Goal: Task Accomplishment & Management: Use online tool/utility

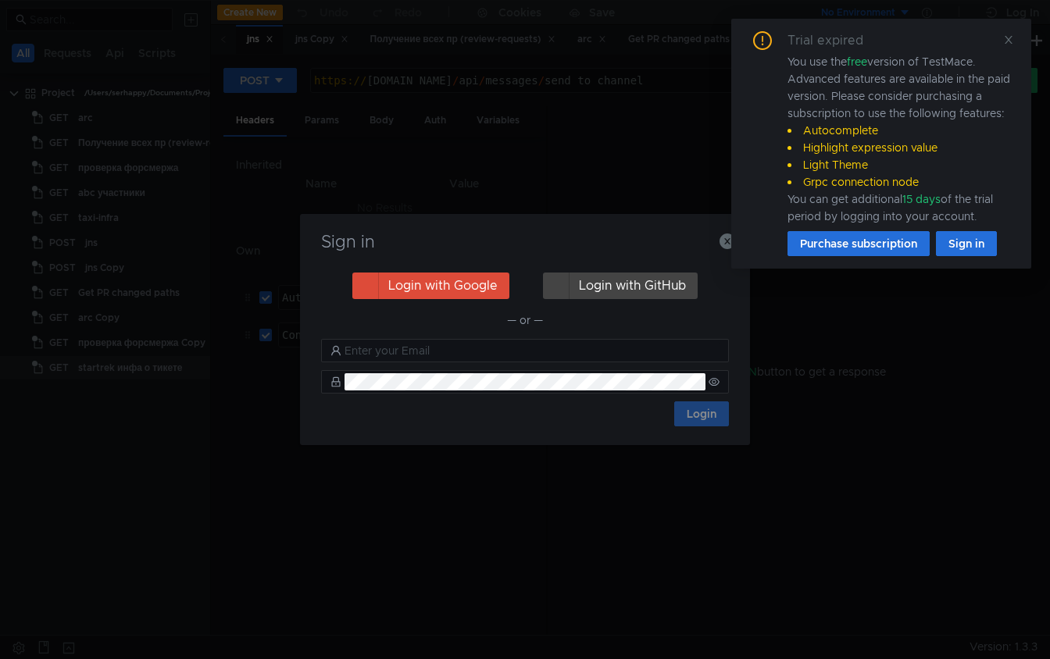
click at [1011, 40] on icon at bounding box center [1008, 39] width 11 height 11
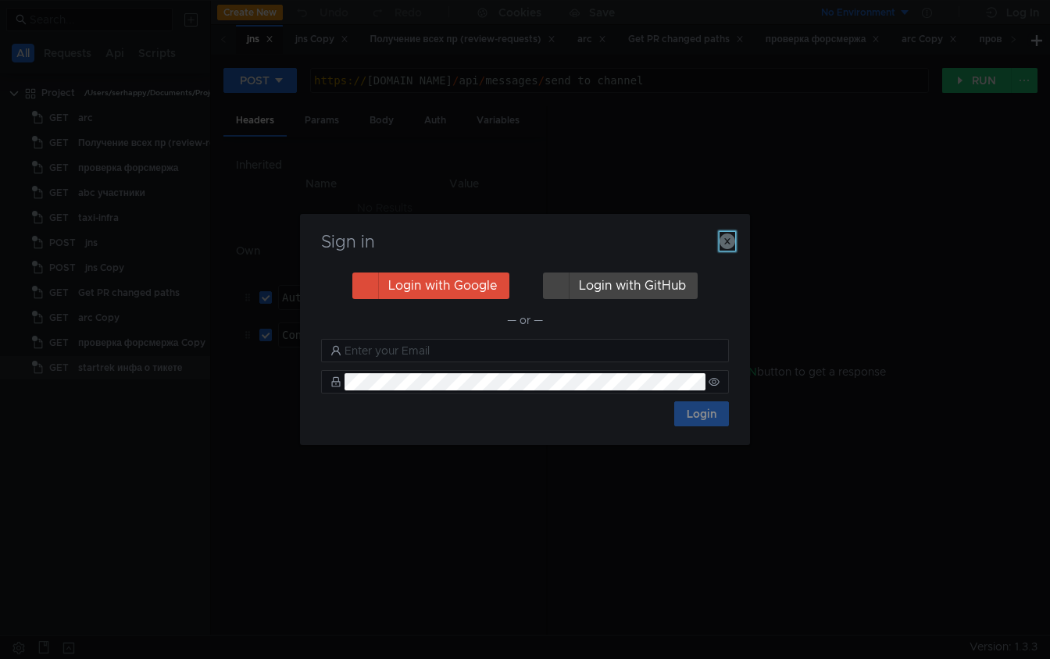
click at [720, 232] on button "button" at bounding box center [727, 241] width 16 height 19
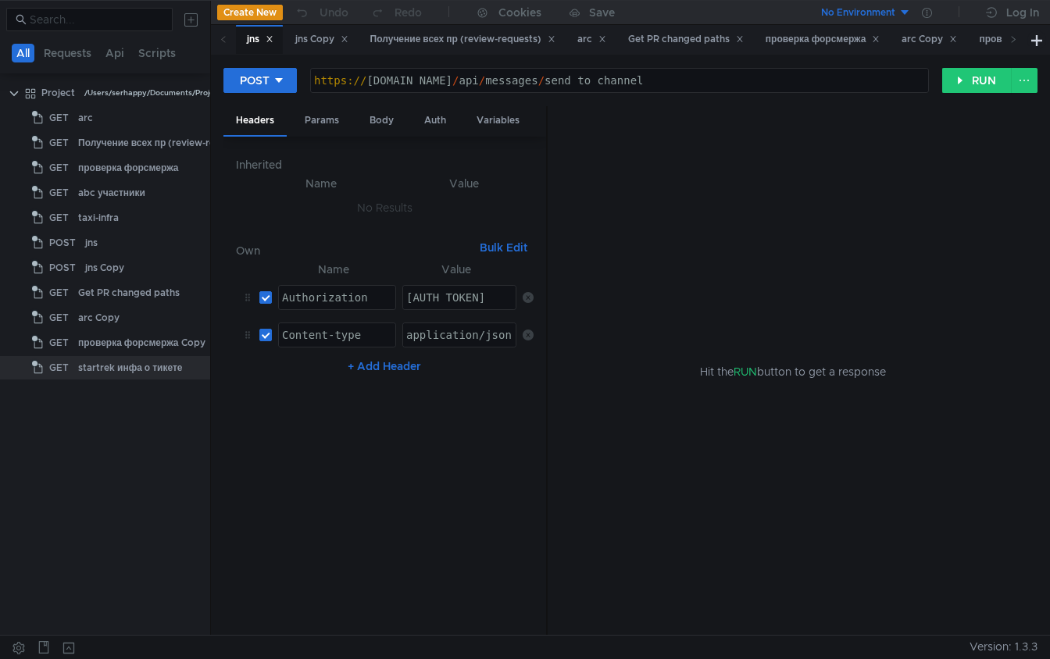
click at [722, 235] on div "Hit the RUN button to get a response" at bounding box center [792, 371] width 452 height 530
click at [115, 116] on div "arc" at bounding box center [121, 117] width 87 height 23
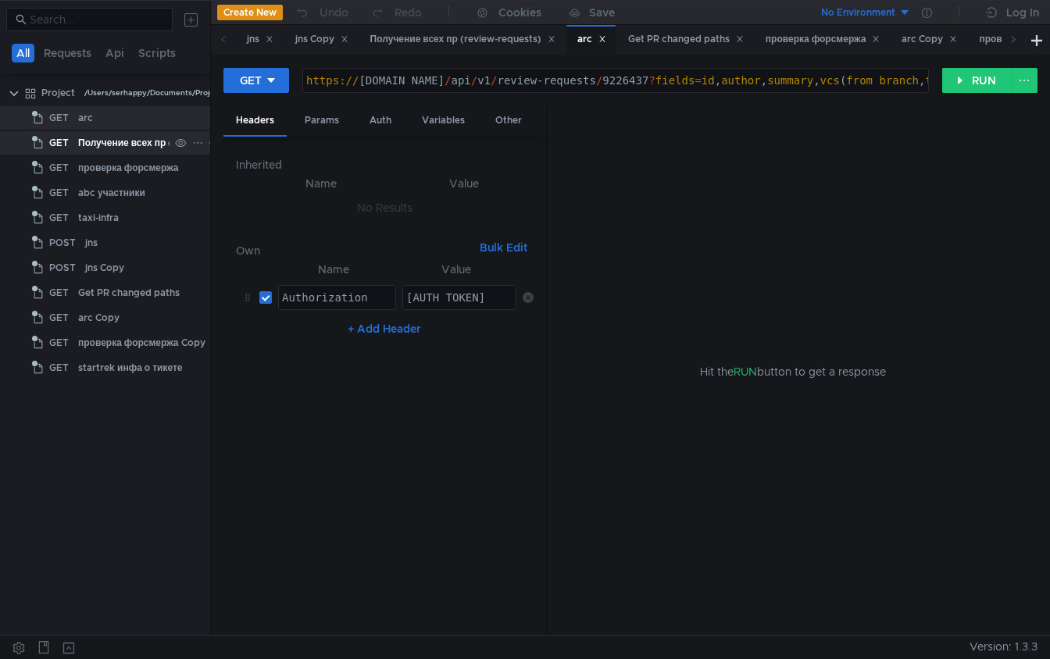
click at [127, 151] on div "Получение всех пр (review-requests)" at bounding box center [163, 142] width 171 height 23
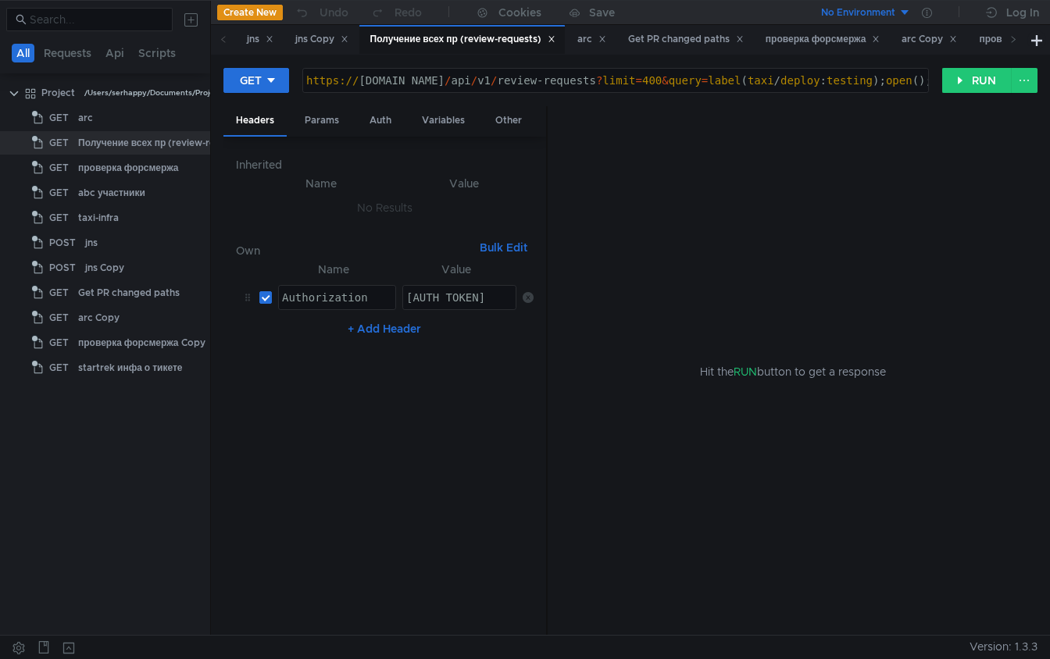
type textarea "[URL][DOMAIN_NAME]"
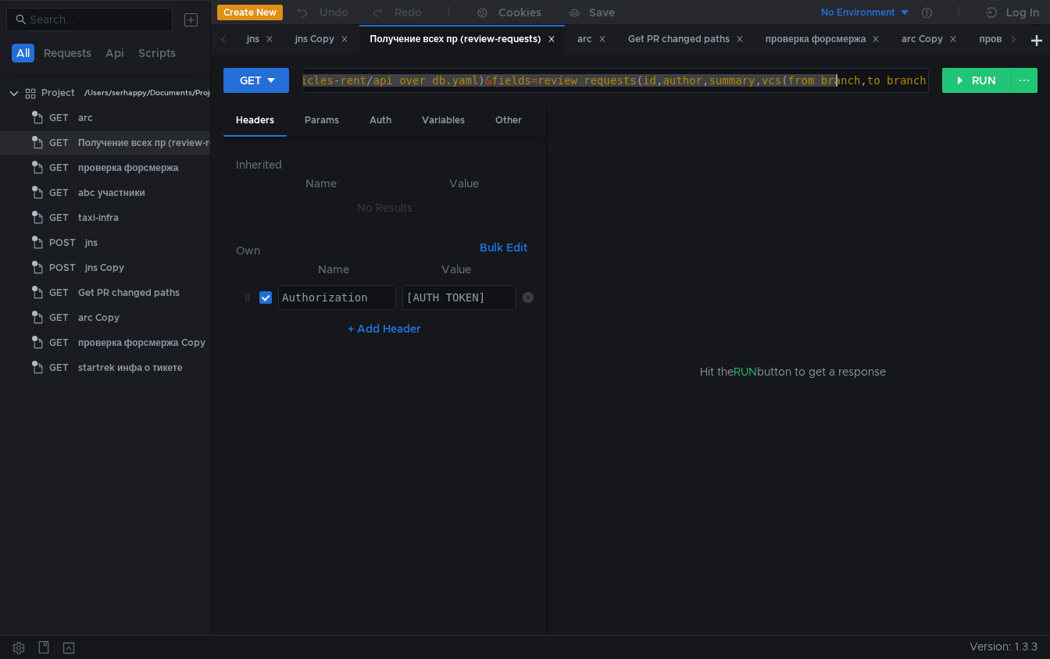
drag, startPoint x: 876, startPoint y: 80, endPoint x: 772, endPoint y: 87, distance: 104.2
click at [771, 87] on div "https:// [DOMAIN_NAME] / api / v1 / review-requests ? limit = 400 & query = lab…" at bounding box center [435, 92] width 2041 height 37
click at [772, 87] on div "https:// [DOMAIN_NAME] / api / v1 / review-requests ? limit = 400 & query = lab…" at bounding box center [435, 92] width 2041 height 37
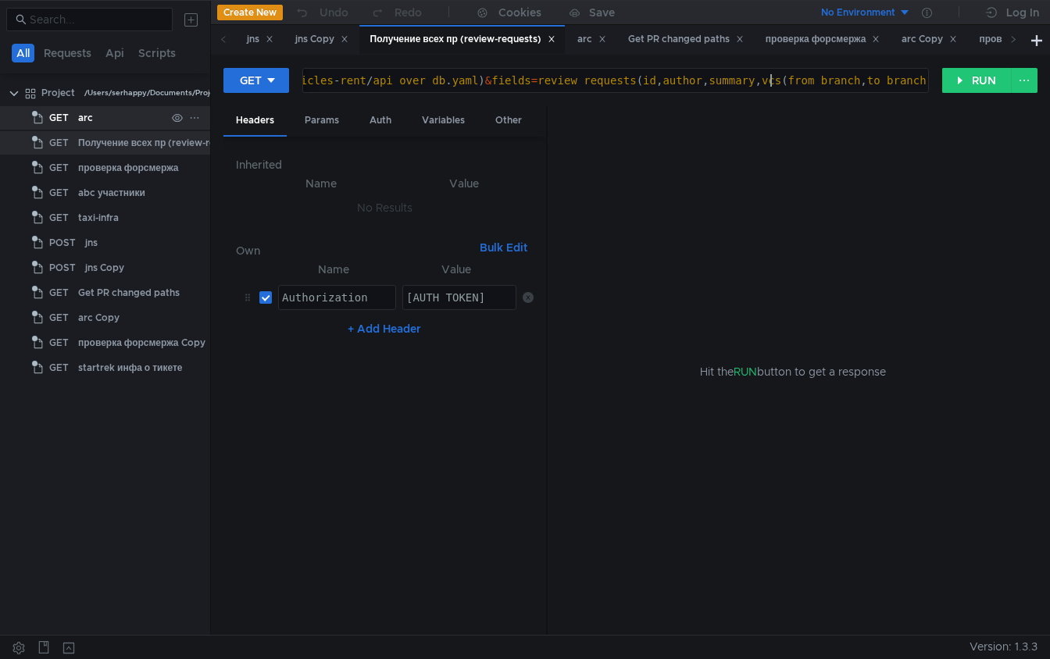
click at [113, 119] on div "arc" at bounding box center [121, 117] width 87 height 23
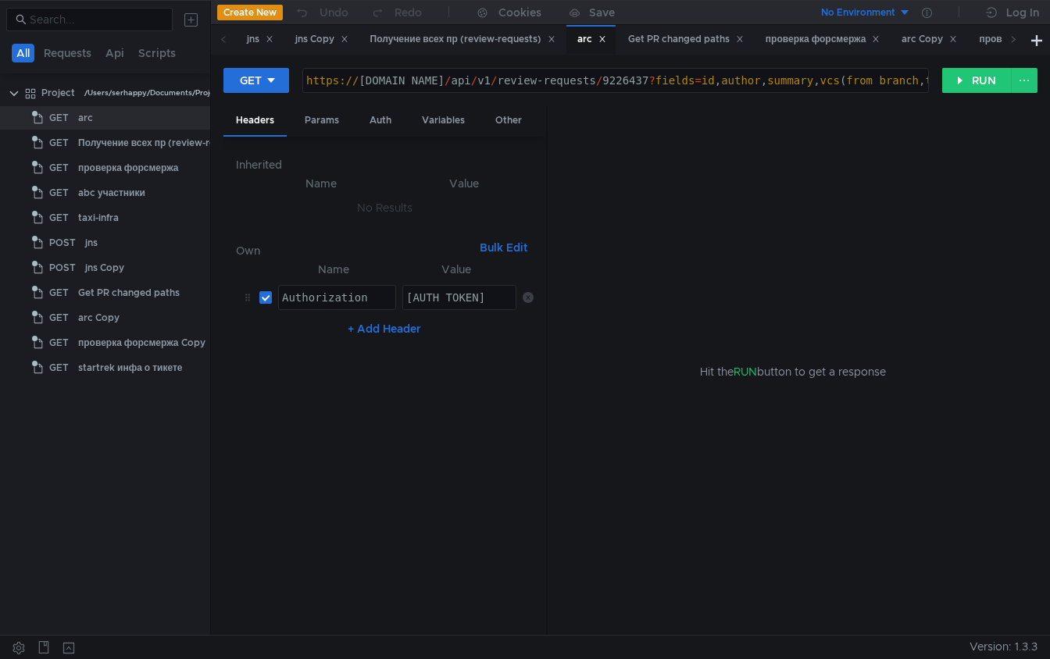
click at [653, 81] on div "https:// [DOMAIN_NAME] / api / v1 / review-requests / 9226437 ? fields = id , a…" at bounding box center [939, 92] width 1273 height 37
paste textarea "852742"
type textarea "[URL][DOMAIN_NAME]"
click at [981, 80] on button "RUN" at bounding box center [977, 80] width 70 height 25
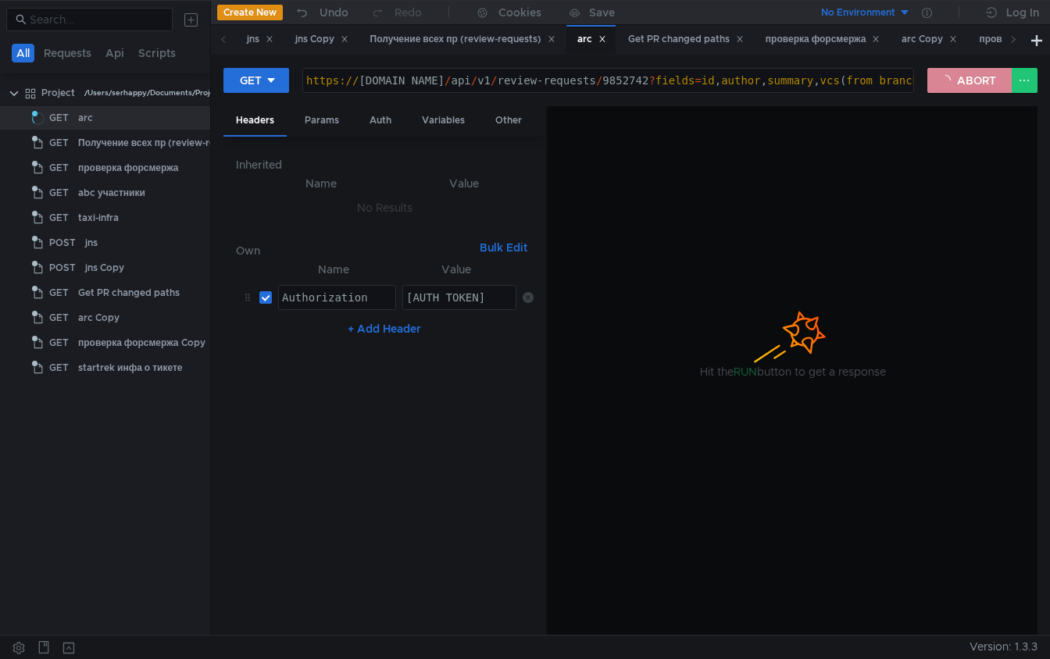
click at [983, 76] on button "ABORT" at bounding box center [969, 80] width 84 height 25
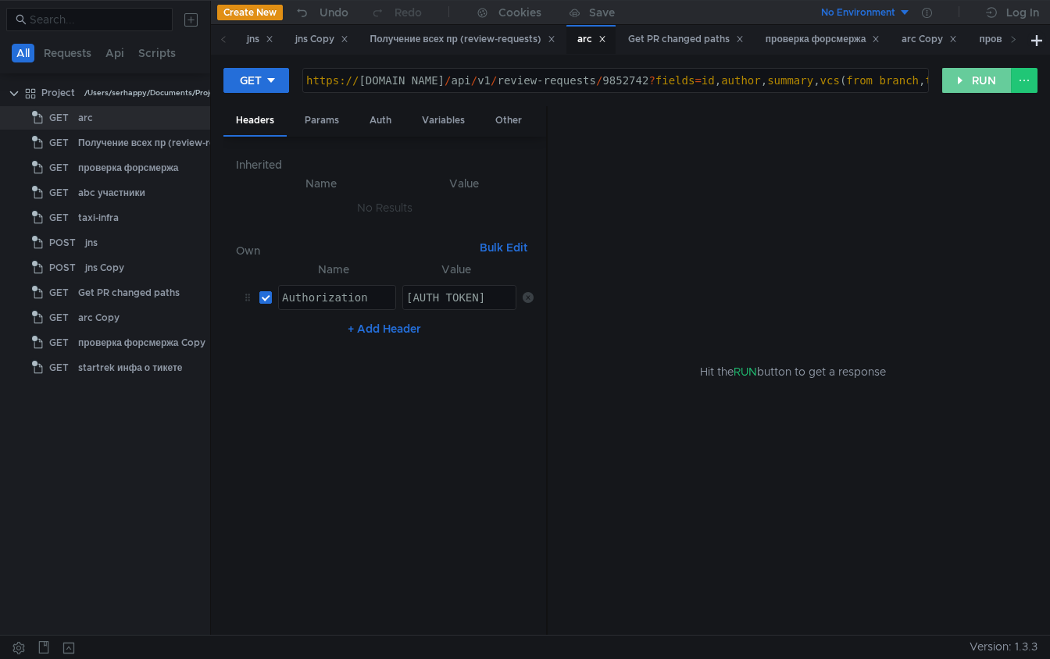
click at [968, 84] on button "RUN" at bounding box center [977, 80] width 70 height 25
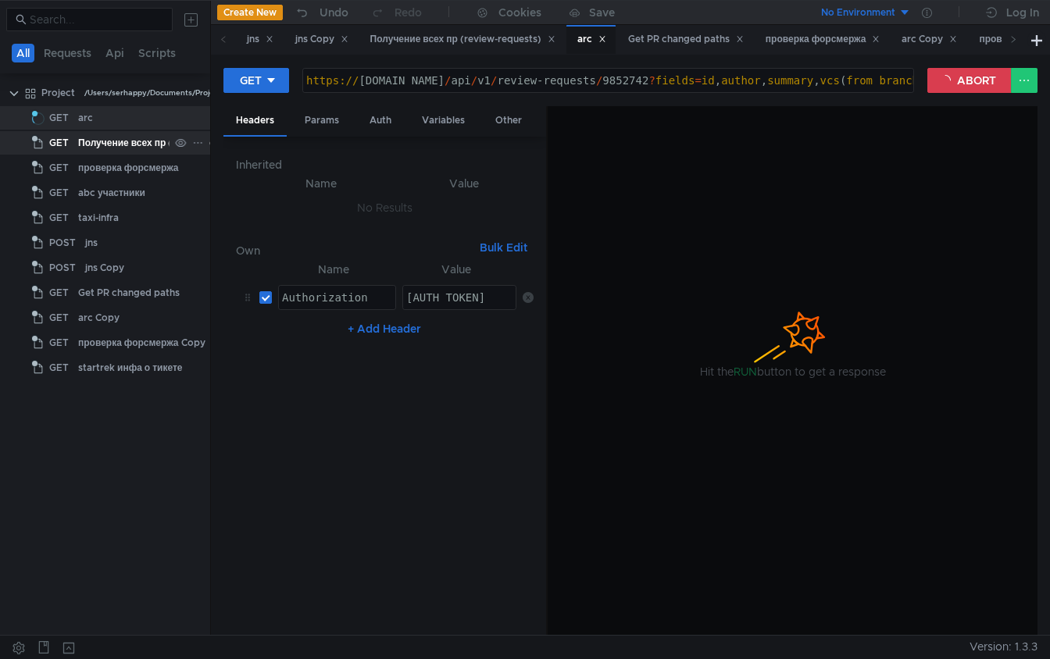
click at [140, 147] on div "Получение всех пр (review-requests)" at bounding box center [163, 142] width 171 height 23
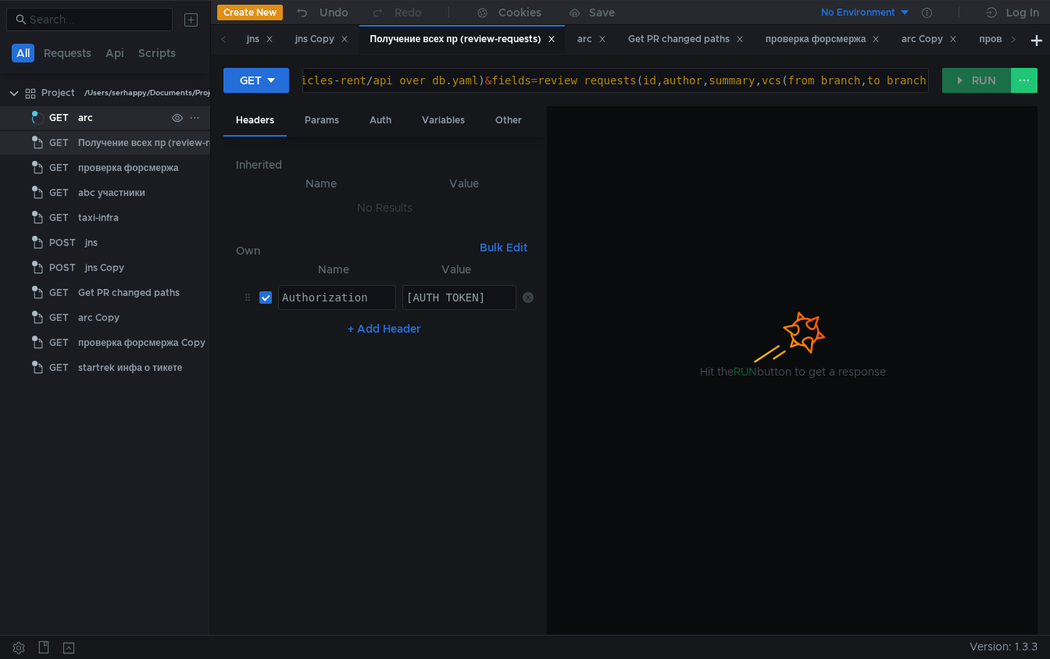
click at [128, 110] on div "arc" at bounding box center [121, 117] width 87 height 23
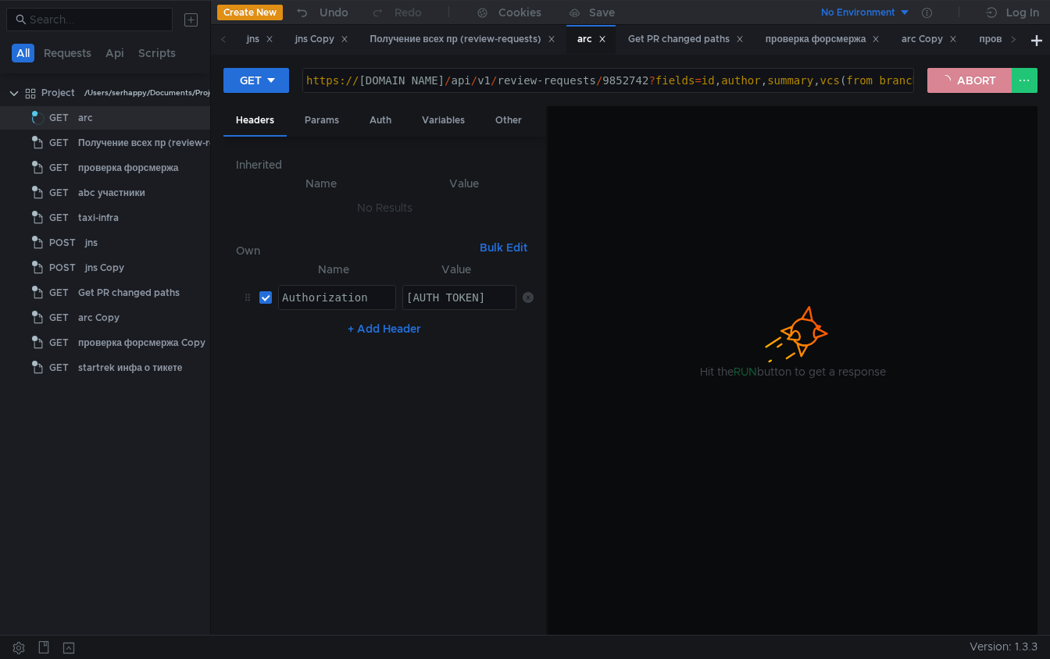
click at [946, 87] on button "ABORT" at bounding box center [969, 80] width 84 height 25
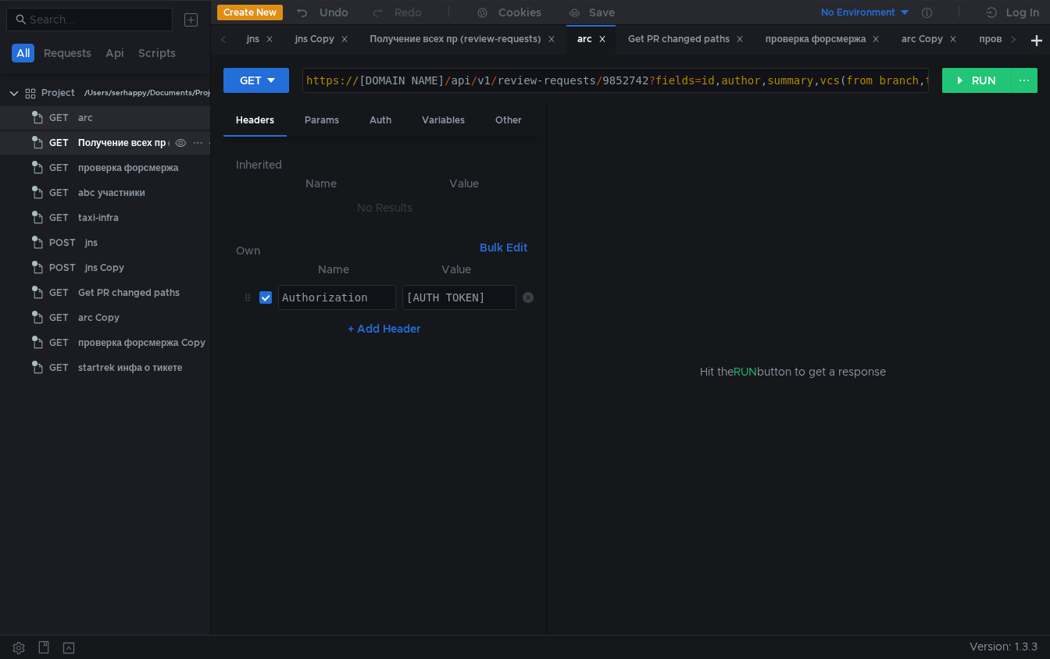
click at [124, 137] on div "Получение всех пр (review-requests)" at bounding box center [163, 142] width 171 height 23
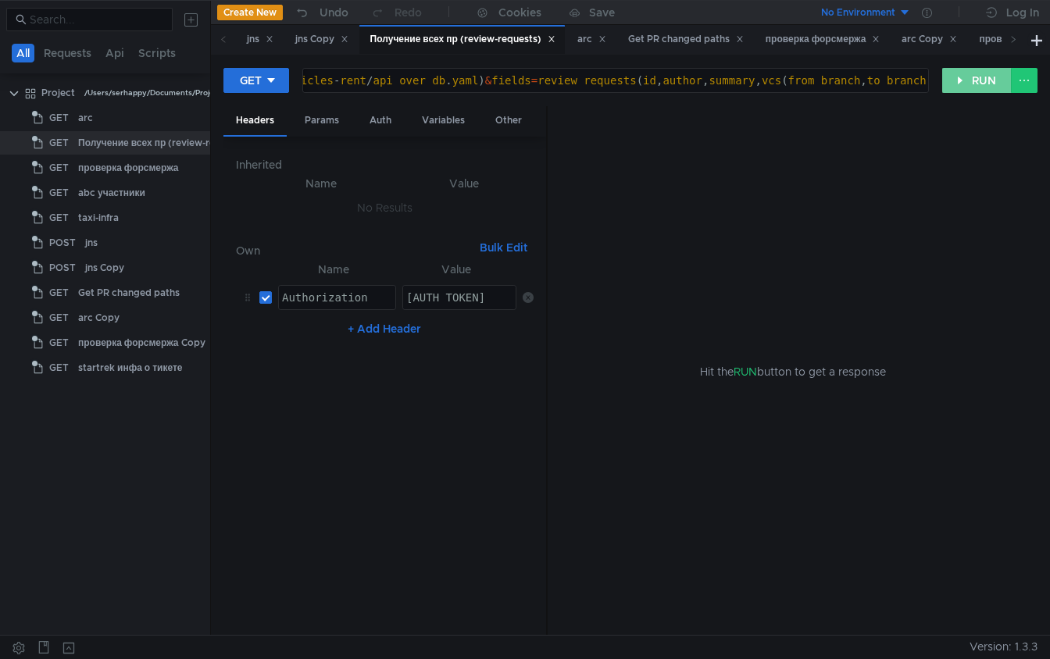
click at [955, 89] on button "RUN" at bounding box center [977, 80] width 70 height 25
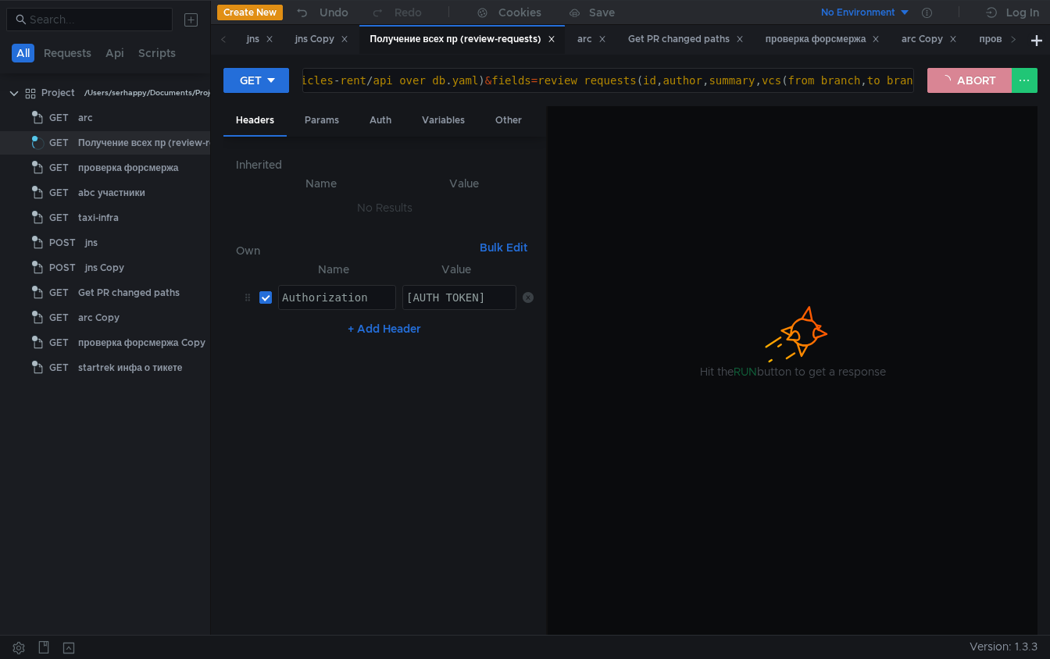
click at [983, 78] on button "ABORT" at bounding box center [969, 80] width 84 height 25
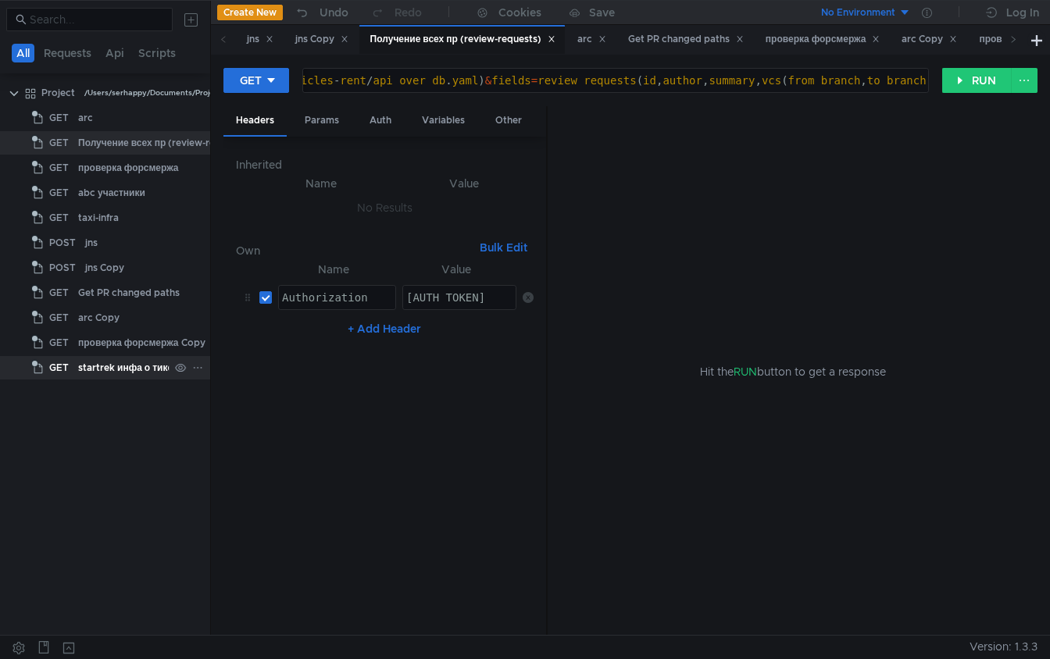
click at [144, 364] on div "startrek инфа о тикете" at bounding box center [130, 367] width 104 height 23
click at [106, 368] on div "startrek инфа о тикете" at bounding box center [130, 367] width 104 height 23
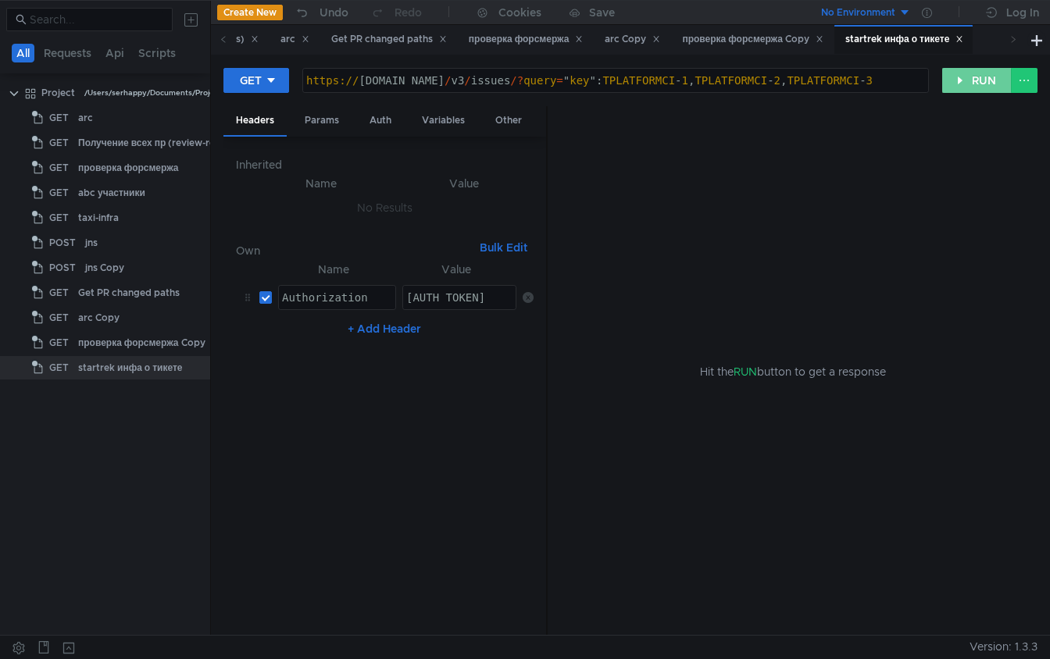
click at [962, 80] on button "RUN" at bounding box center [977, 80] width 70 height 25
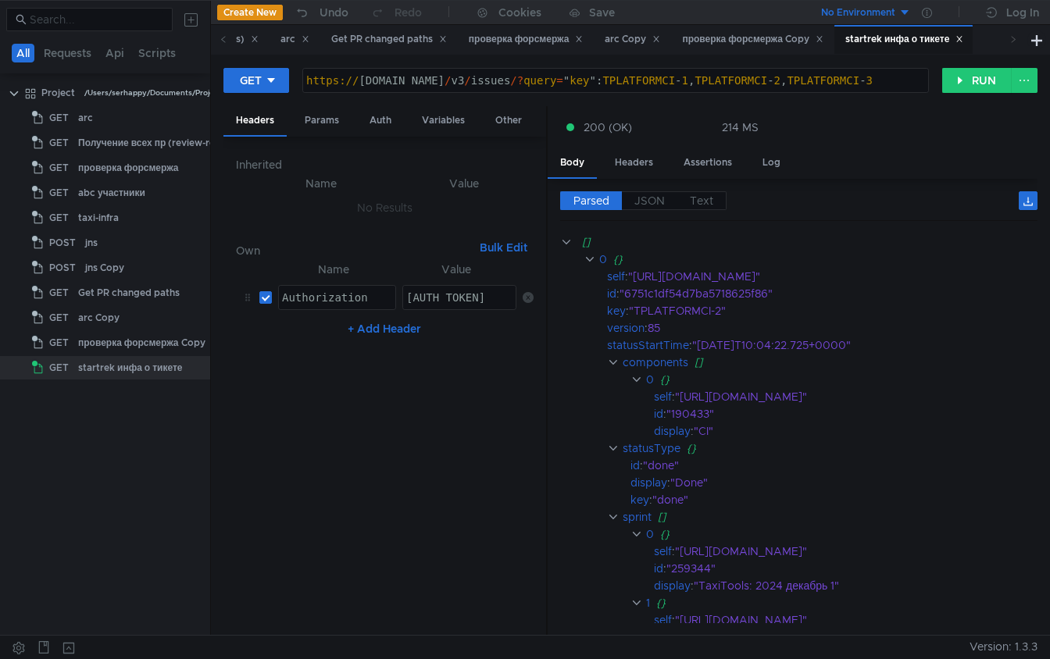
click at [963, 38] on icon at bounding box center [959, 39] width 8 height 8
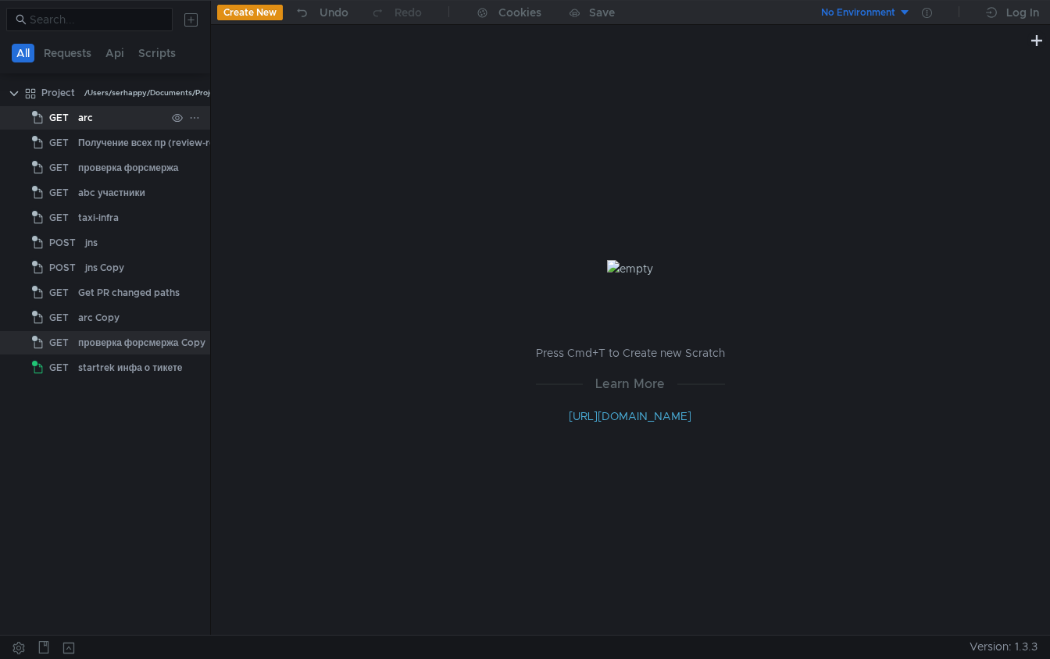
click at [91, 118] on div "arc" at bounding box center [121, 117] width 87 height 23
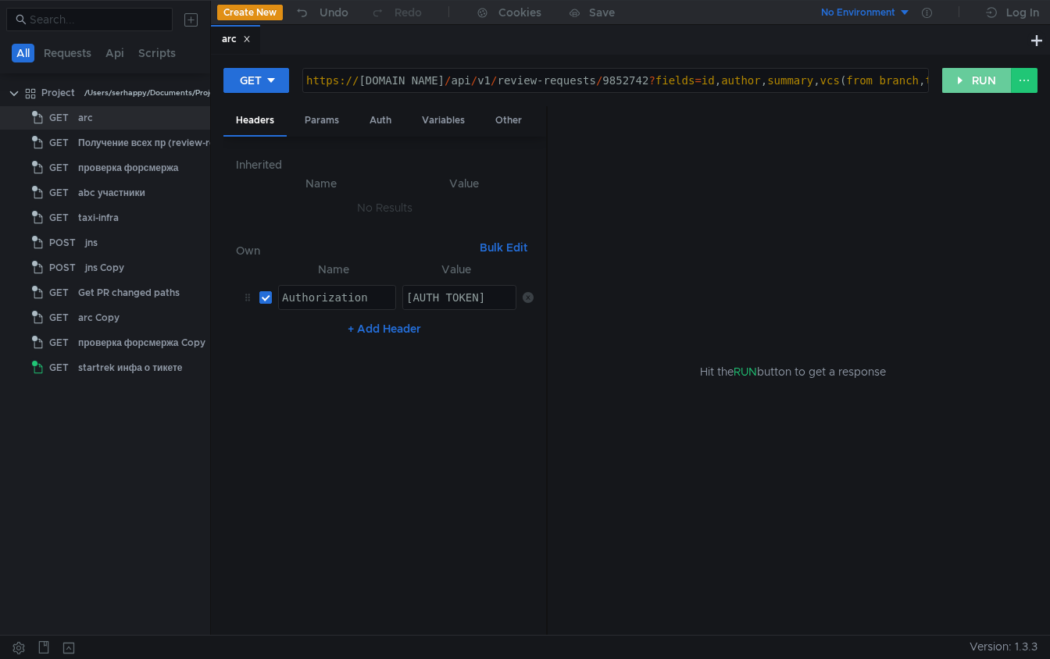
click at [962, 79] on button "RUN" at bounding box center [977, 80] width 70 height 25
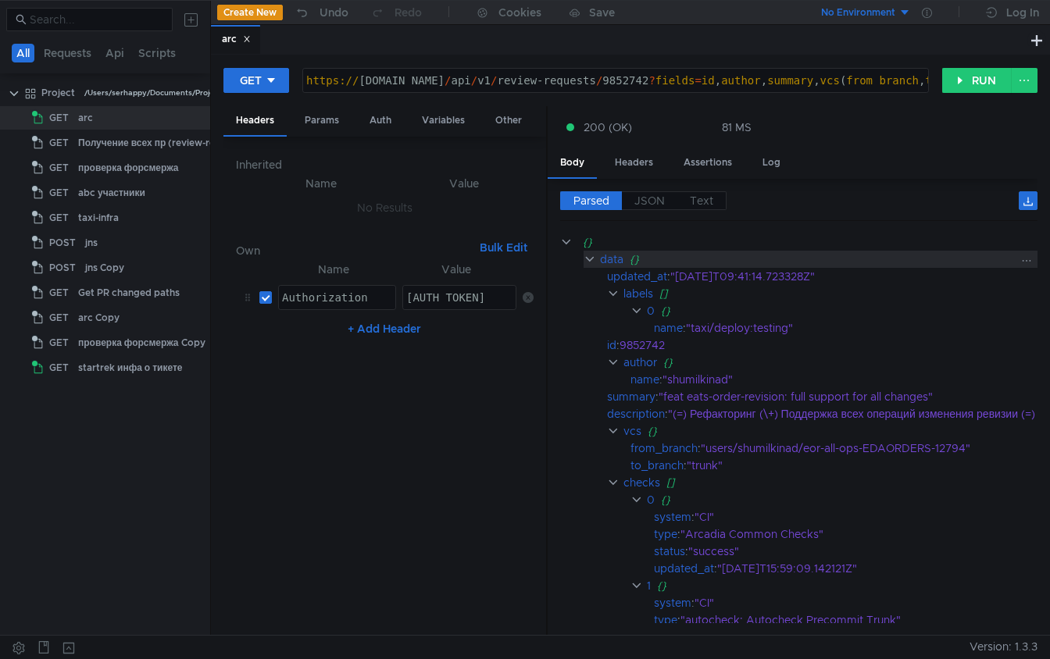
click at [586, 257] on clr-icon at bounding box center [590, 259] width 12 height 12
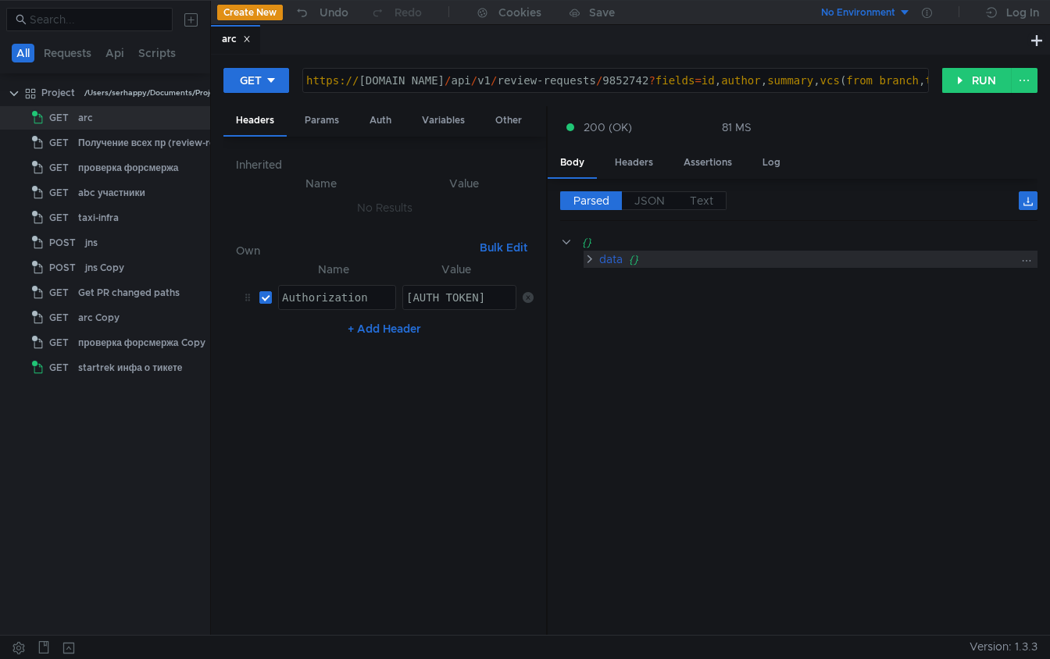
click at [586, 257] on clr-icon at bounding box center [590, 259] width 12 height 12
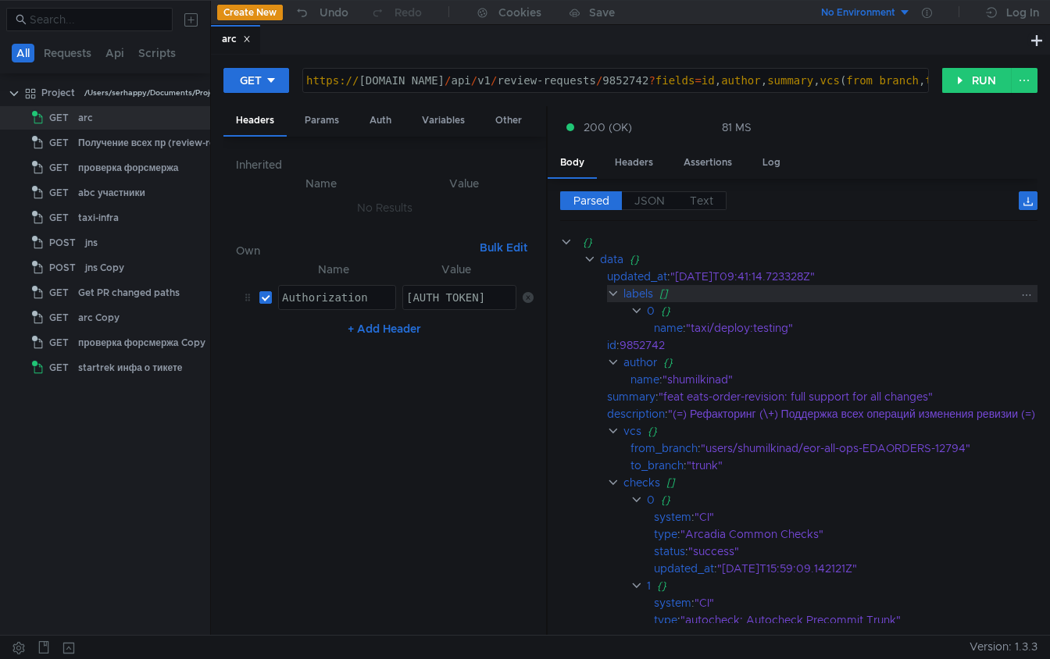
click at [612, 291] on clr-icon at bounding box center [613, 293] width 12 height 12
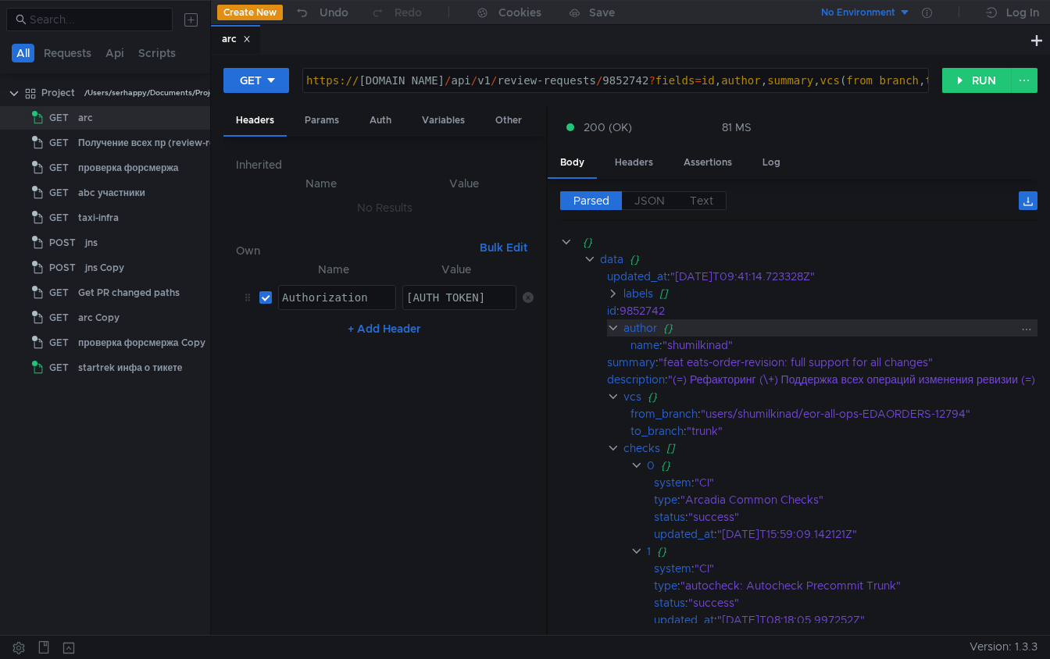
click at [610, 330] on clr-icon at bounding box center [613, 328] width 12 height 12
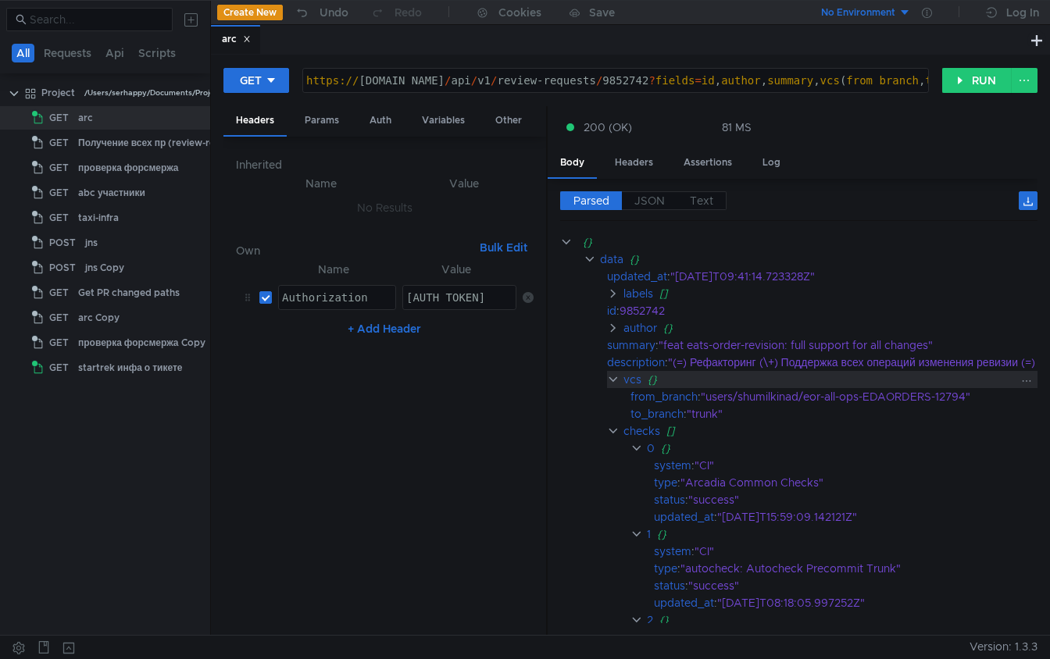
click at [608, 376] on clr-icon at bounding box center [613, 379] width 12 height 12
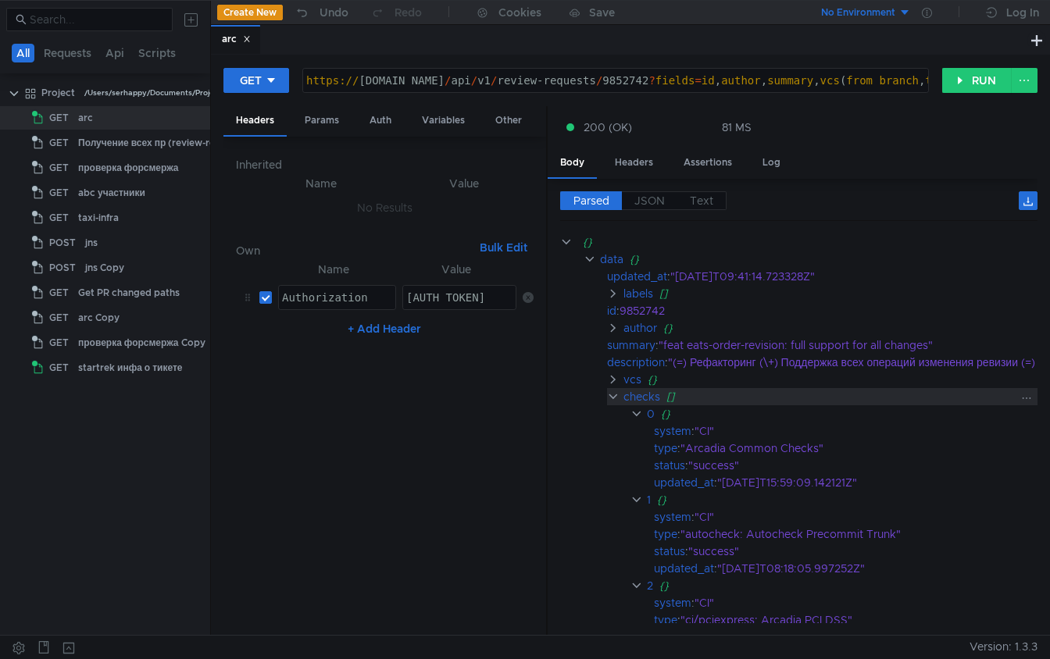
click at [610, 396] on clr-icon at bounding box center [613, 397] width 12 height 12
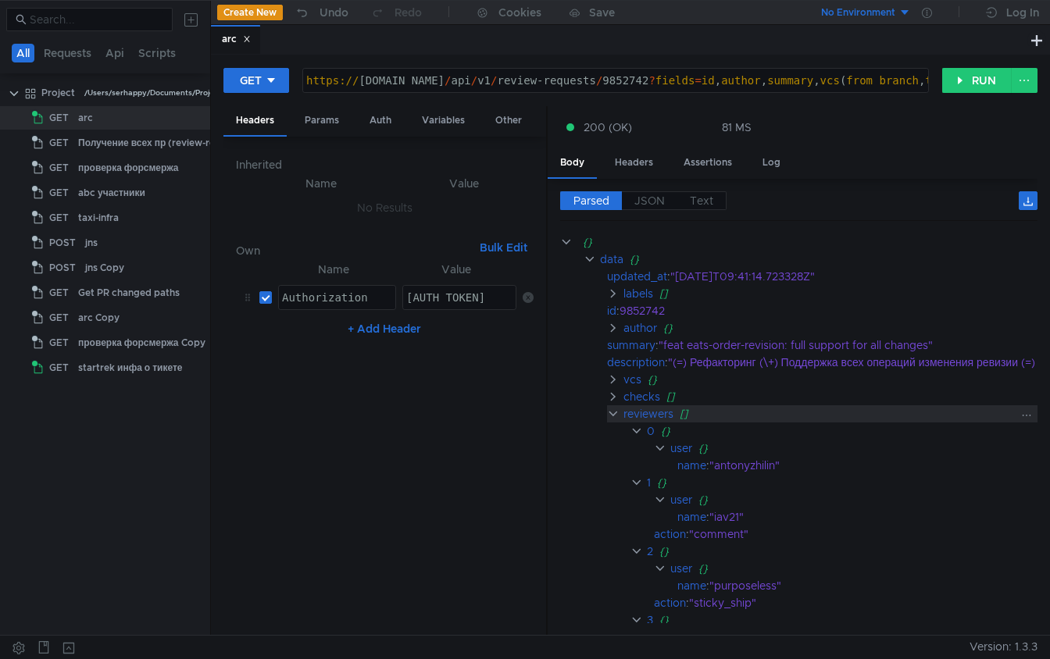
click at [610, 415] on clr-icon at bounding box center [613, 414] width 12 height 12
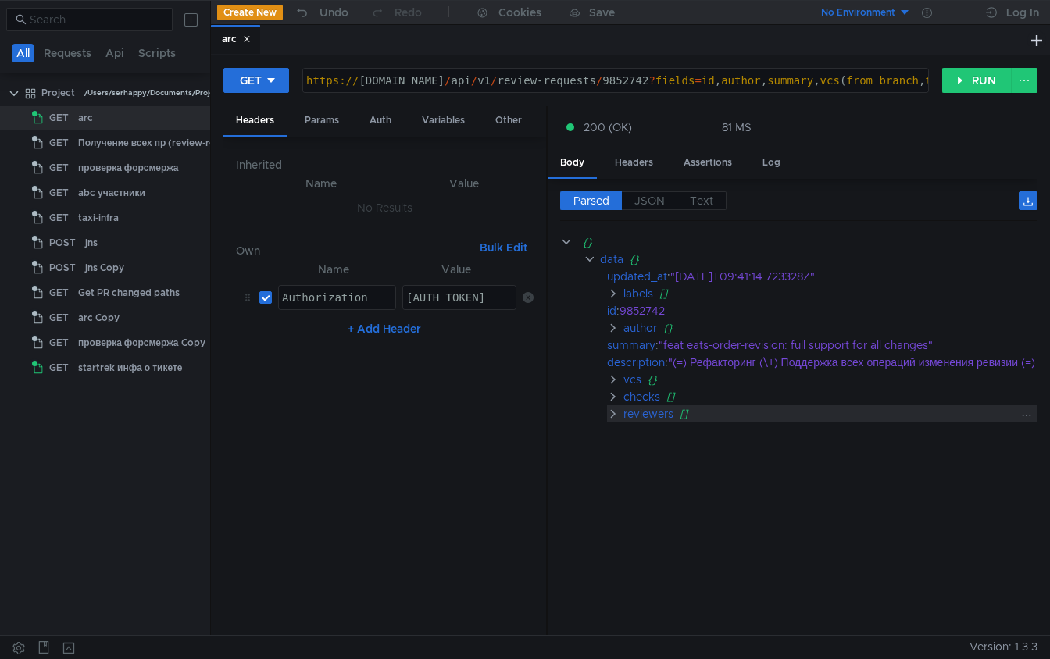
scroll to position [86, 0]
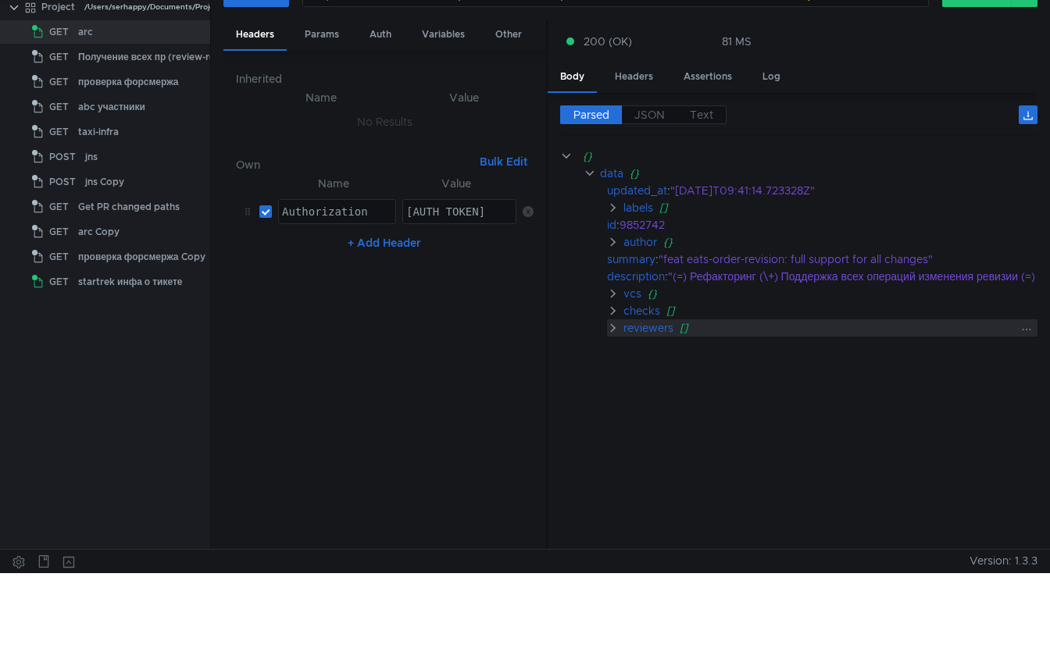
click at [610, 330] on clr-icon at bounding box center [613, 328] width 12 height 12
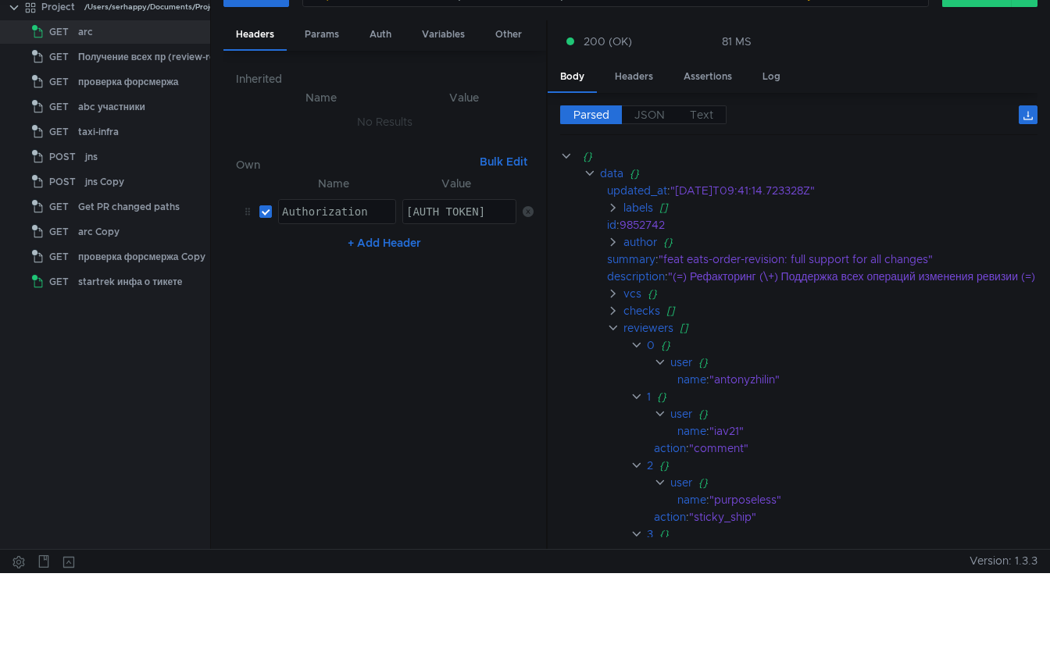
scroll to position [0, 0]
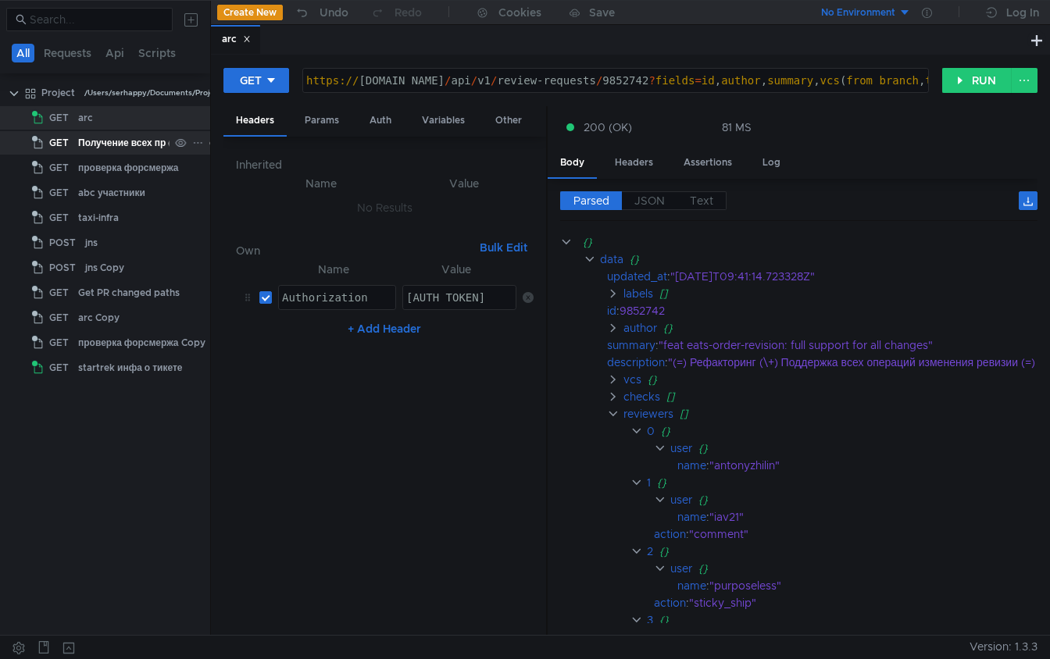
click at [130, 148] on div "Получение всех пр (review-requests)" at bounding box center [163, 142] width 171 height 23
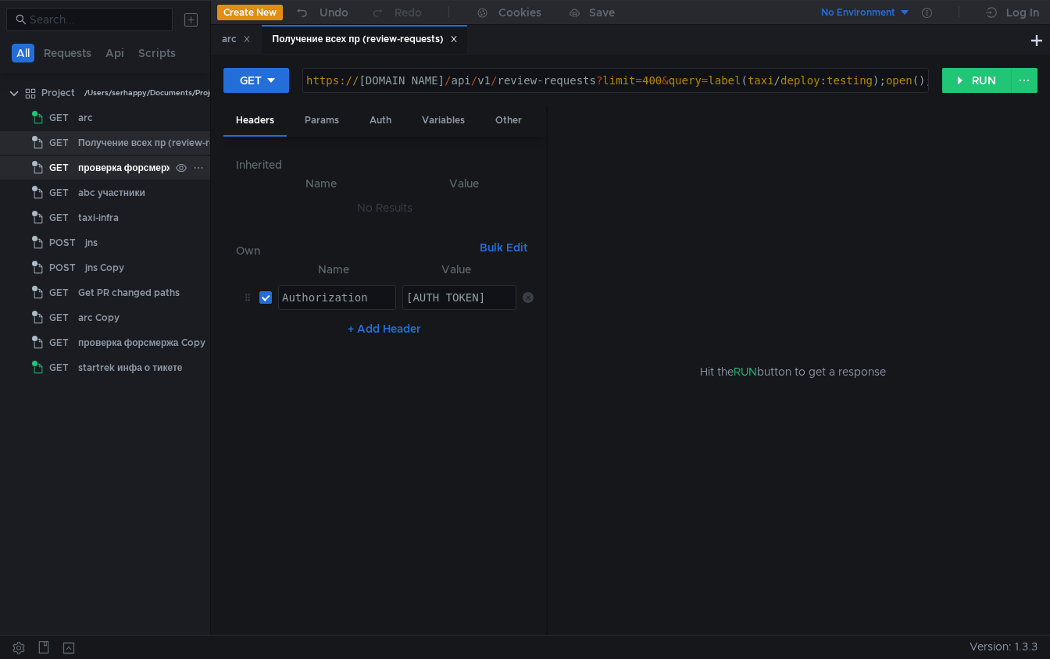
click at [136, 170] on div "проверка форсмержа" at bounding box center [128, 167] width 101 height 23
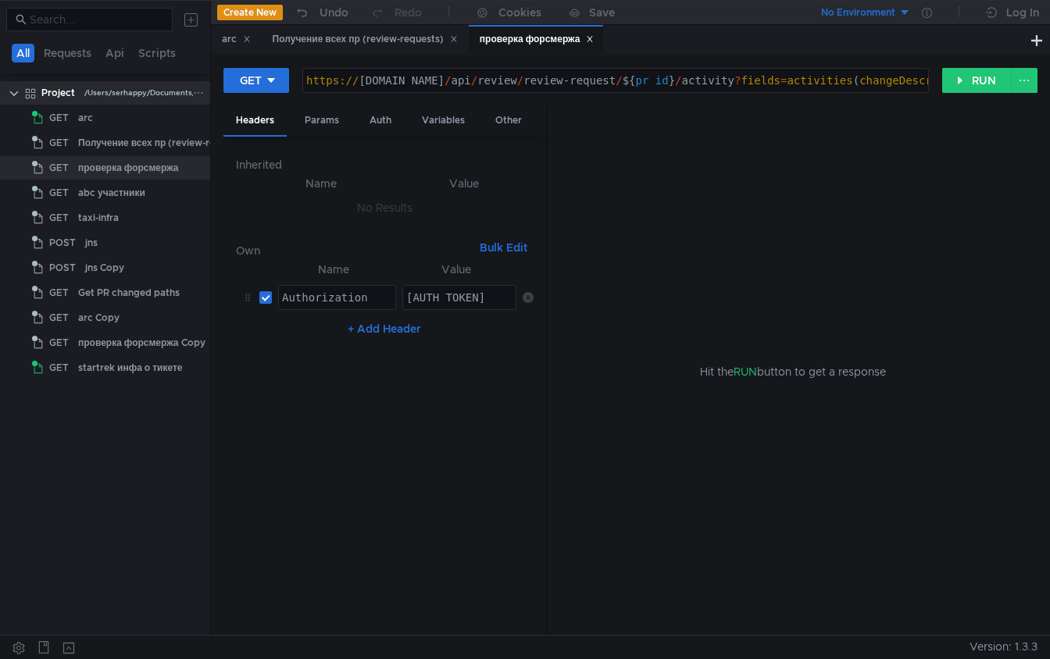
click at [111, 103] on div "/Users/serhappy/Documents/Project" at bounding box center [152, 92] width 137 height 23
click at [102, 116] on div "arc" at bounding box center [121, 117] width 87 height 23
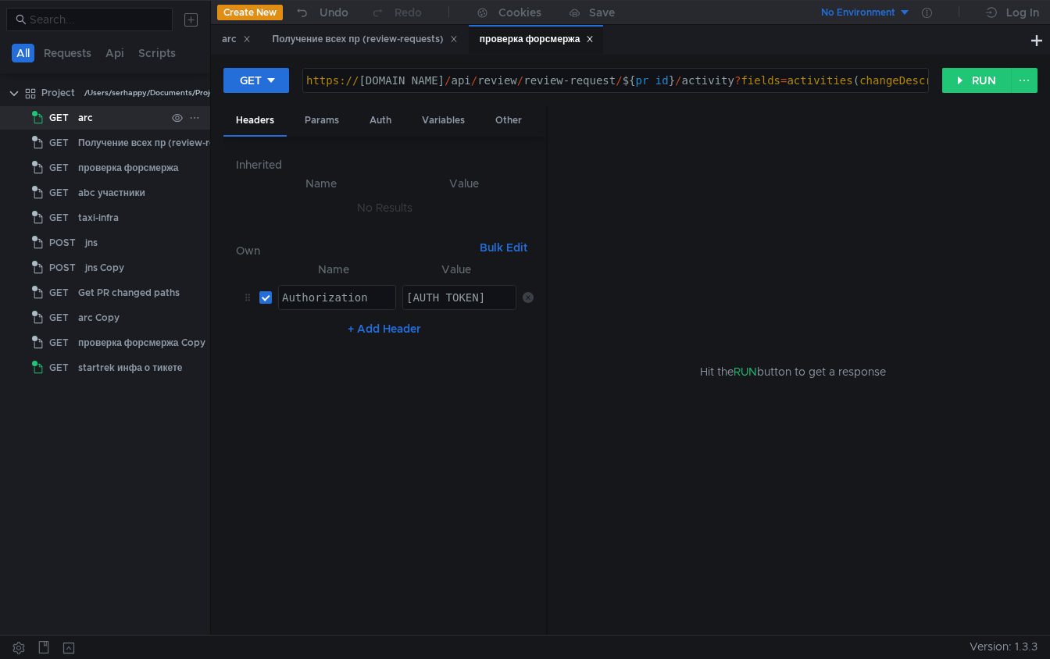
click at [102, 116] on div "arc" at bounding box center [121, 117] width 87 height 23
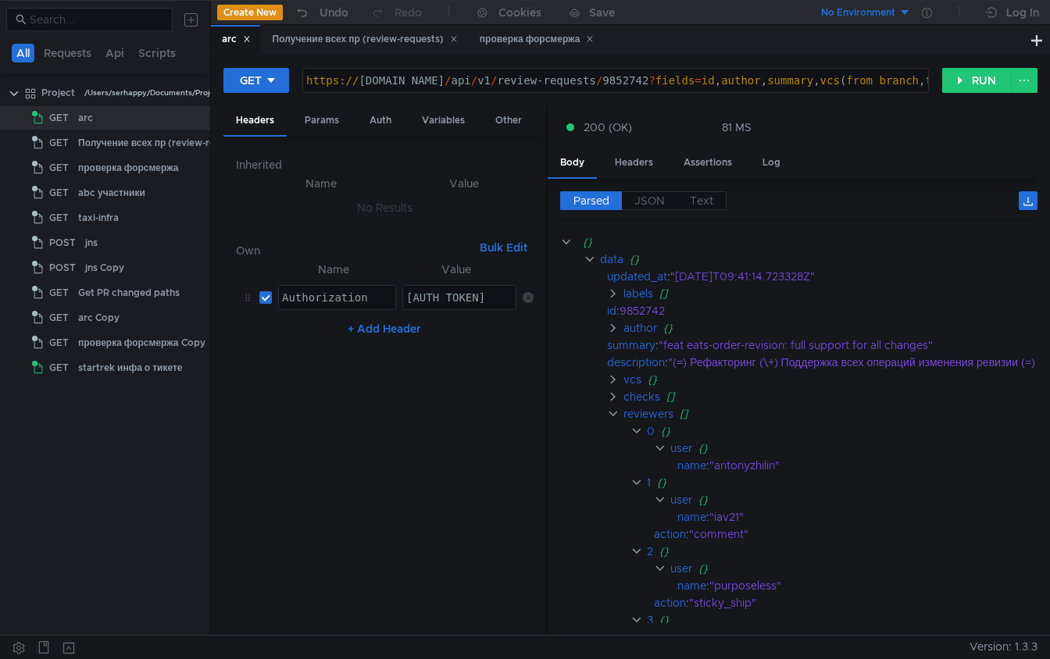
click at [734, 82] on div "https:// [DOMAIN_NAME] / api / v1 / review-requests / 9852742 ? fields = id , a…" at bounding box center [939, 92] width 1273 height 37
click at [968, 84] on button "RUN" at bounding box center [977, 80] width 70 height 25
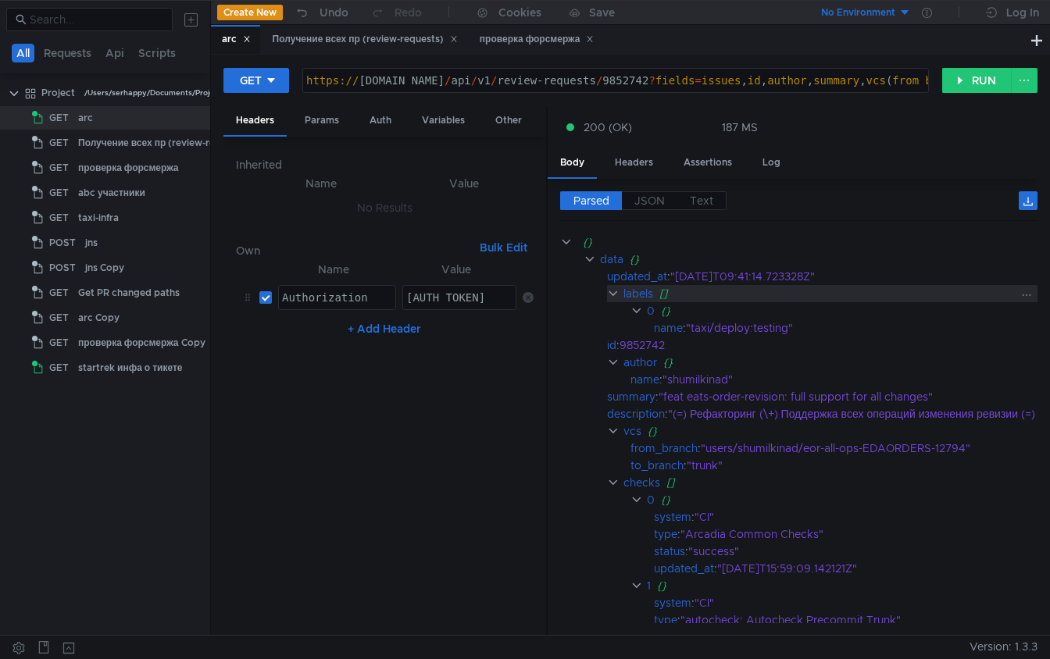
click at [613, 294] on clr-icon at bounding box center [613, 293] width 12 height 12
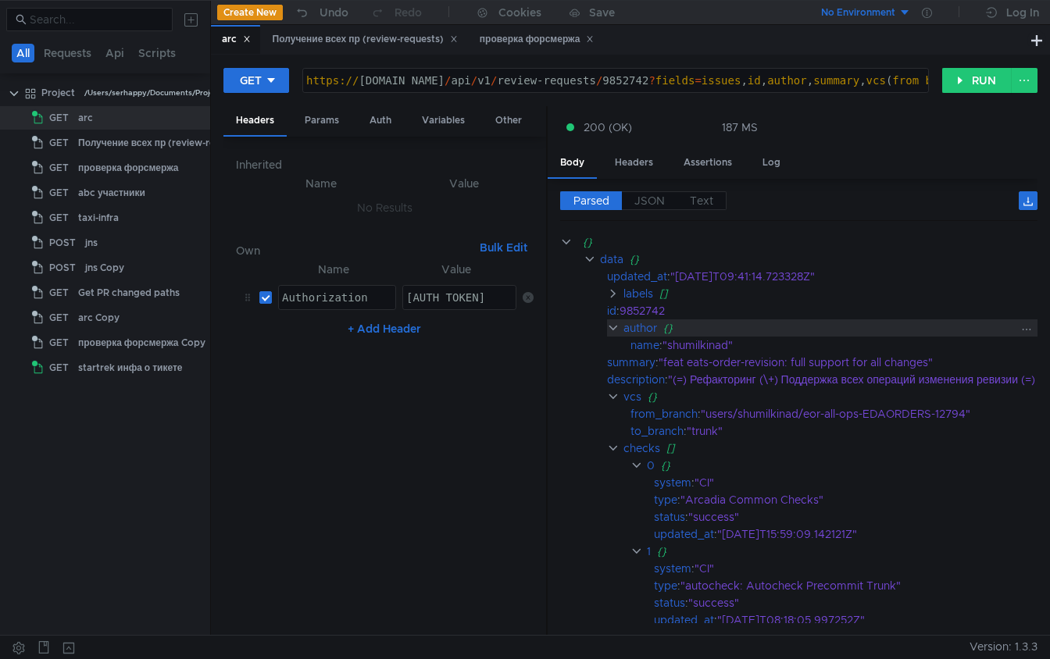
click at [611, 331] on clr-icon at bounding box center [613, 328] width 12 height 12
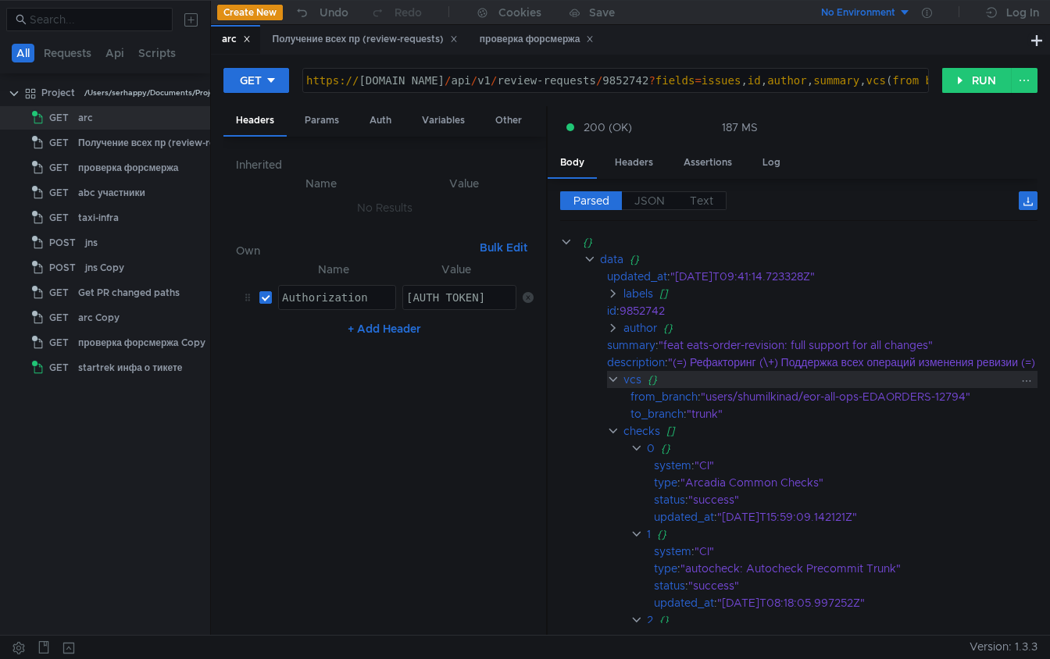
click at [607, 374] on clr-icon at bounding box center [613, 379] width 12 height 12
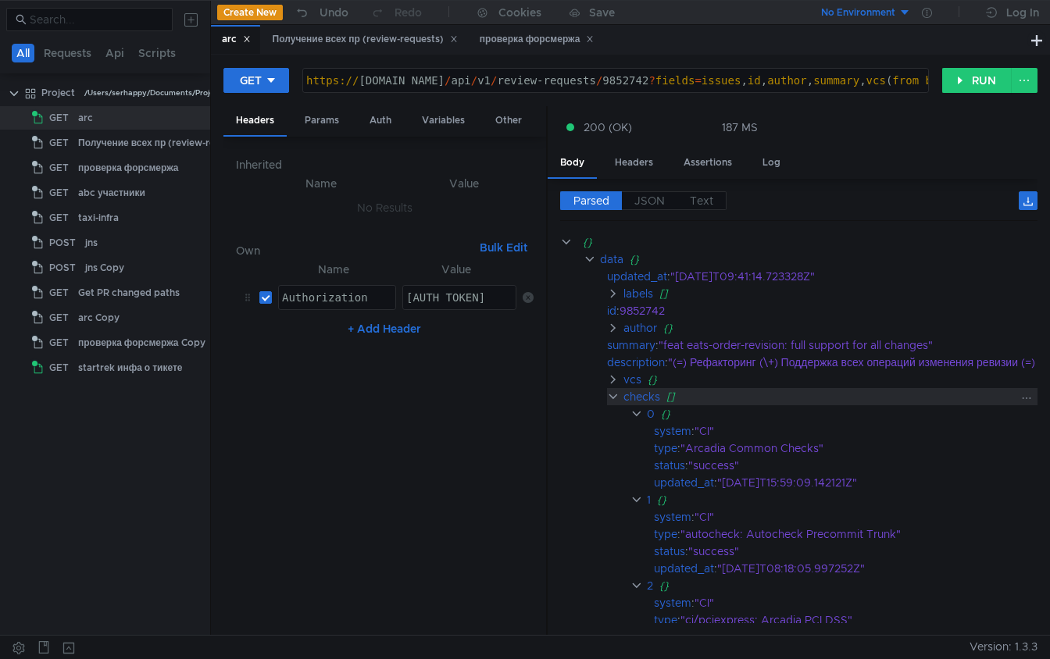
click at [607, 394] on clr-icon at bounding box center [613, 397] width 12 height 12
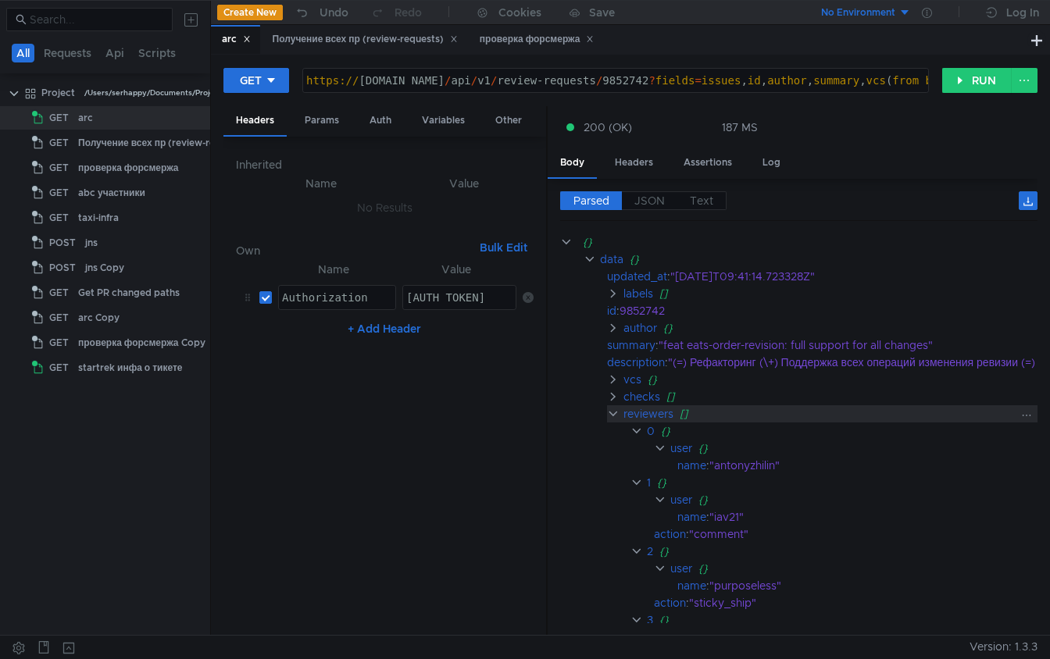
click at [610, 411] on clr-icon at bounding box center [613, 414] width 12 height 12
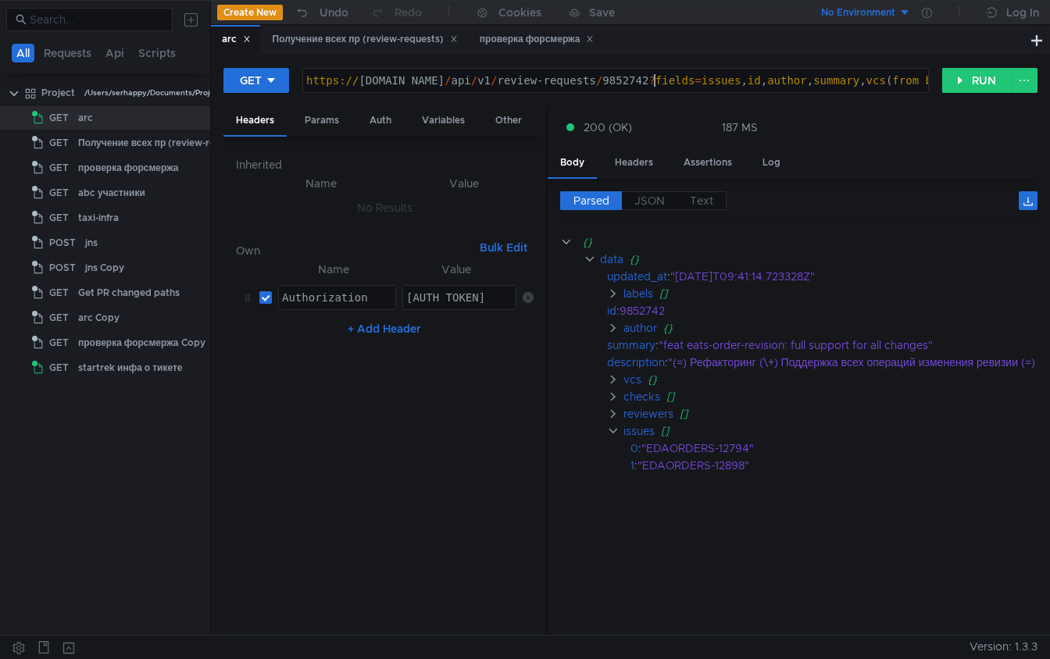
click at [655, 82] on div "https:// [DOMAIN_NAME] / api / v1 / review-requests / 9852742 ? fields = issues…" at bounding box center [962, 92] width 1319 height 37
click at [403, 85] on div "https:// [DOMAIN_NAME] / api / v1 / review-requests / 9852742 ? fields = issues…" at bounding box center [962, 92] width 1319 height 37
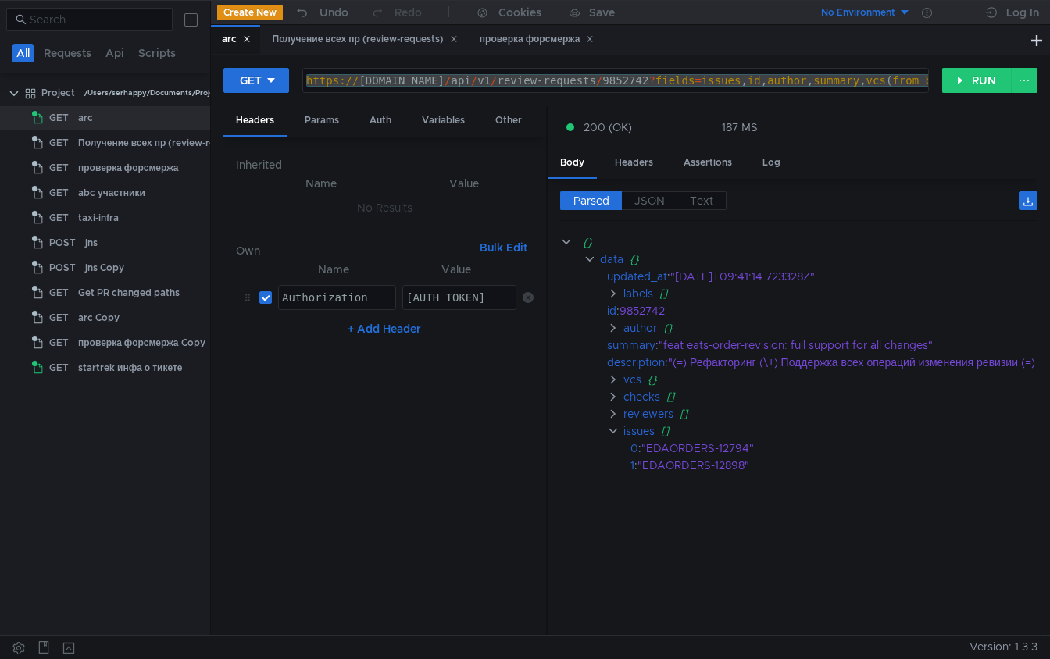
click at [662, 85] on div "https:// [DOMAIN_NAME] / api / v1 / review-requests / 9852742 ? fields = issues…" at bounding box center [962, 92] width 1319 height 37
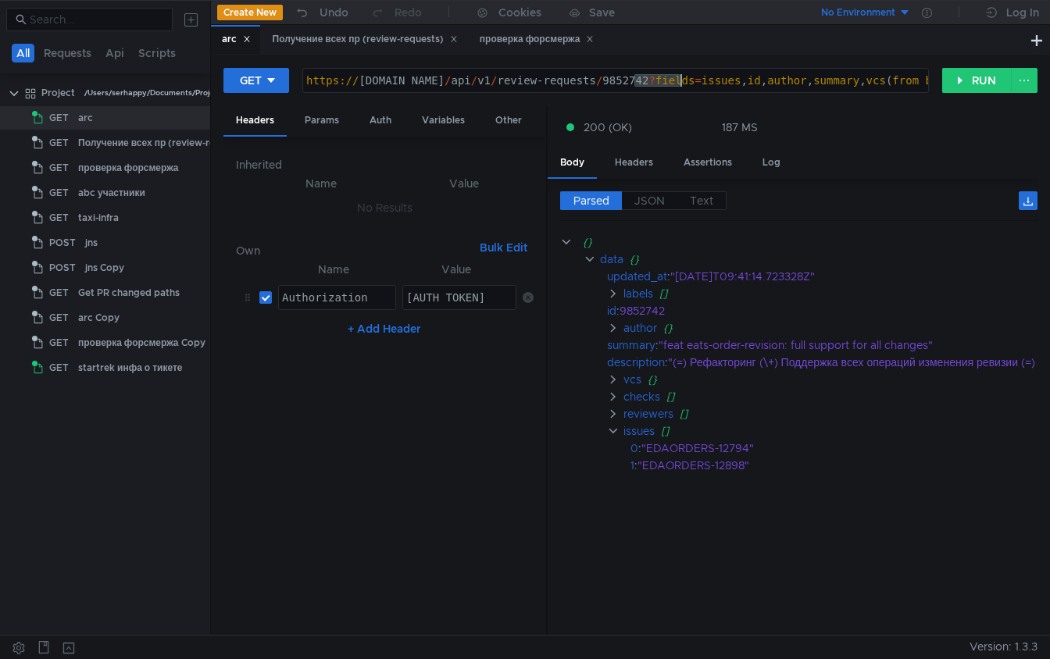
click at [662, 85] on div "https:// [DOMAIN_NAME] / api / v1 / review-requests / 9852742 ? fields = issues…" at bounding box center [962, 92] width 1319 height 37
paste textarea "945695"
click at [969, 82] on button "RUN" at bounding box center [977, 80] width 70 height 25
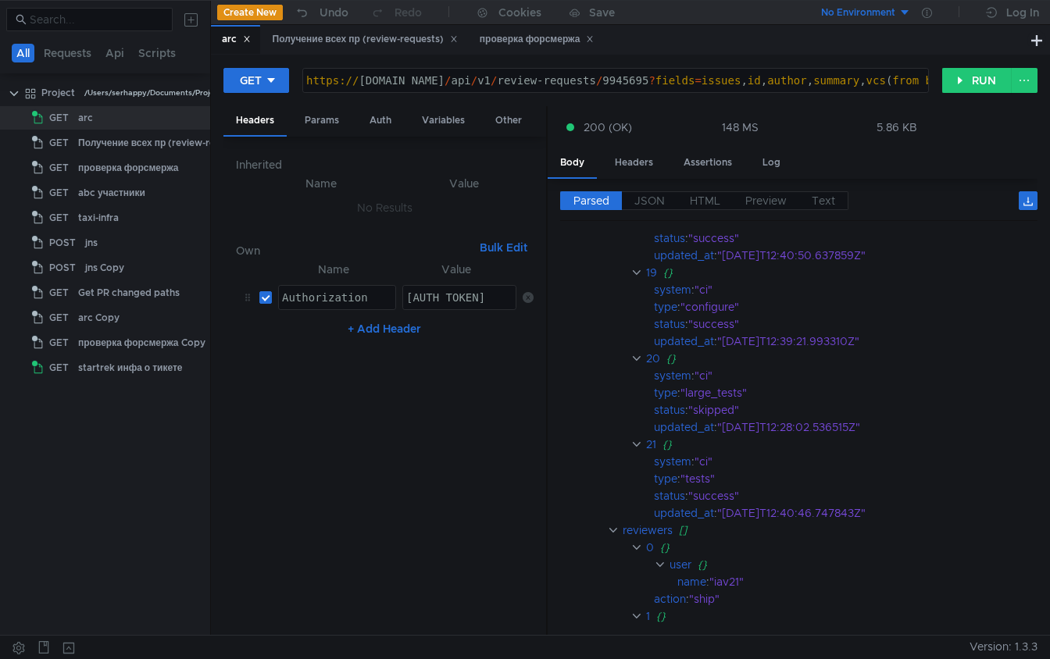
scroll to position [2122, 0]
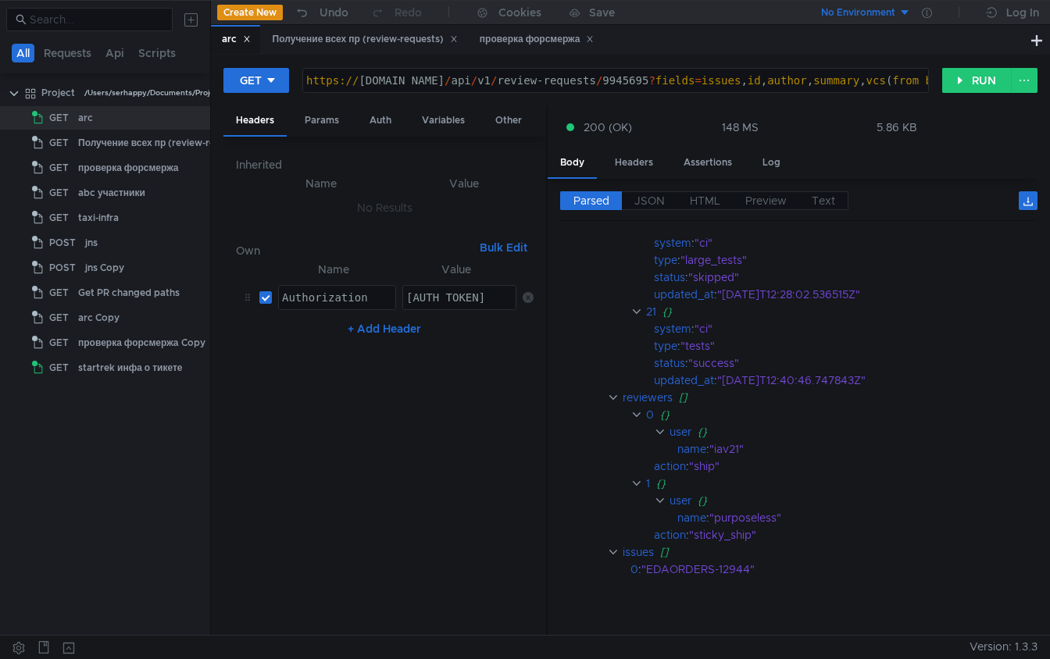
click at [630, 73] on div "https:// [DOMAIN_NAME] / api / v1 / review-requests / 9945695 ? fields = issues…" at bounding box center [615, 80] width 625 height 23
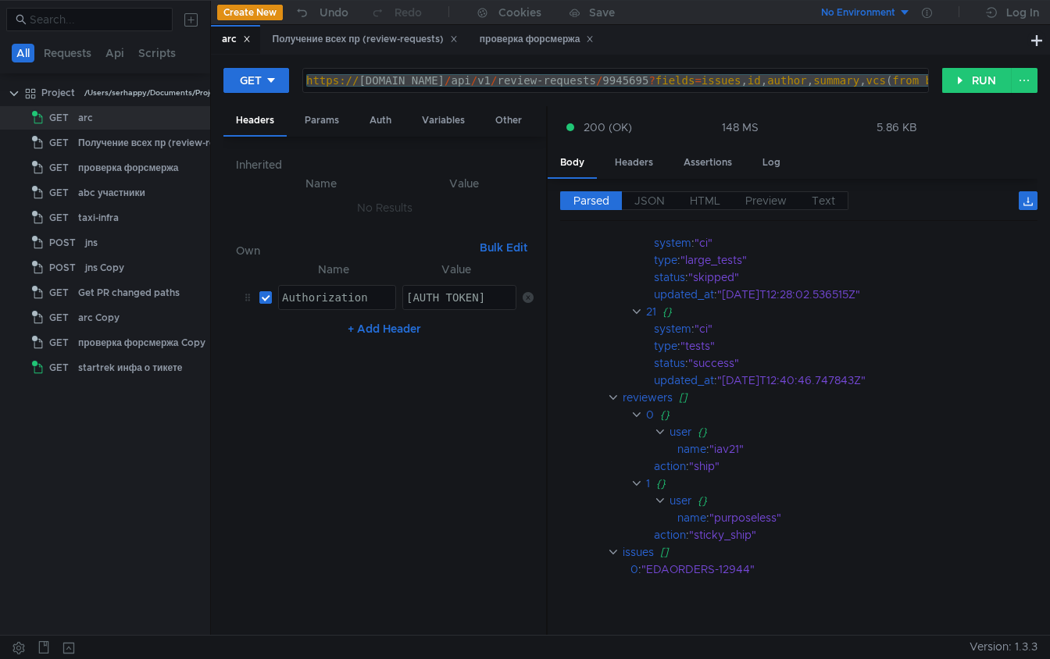
click at [711, 79] on div "https:// [DOMAIN_NAME] / api / v1 / review-requests / 9945695 ? fields = issues…" at bounding box center [962, 92] width 1319 height 37
drag, startPoint x: 773, startPoint y: 84, endPoint x: 1055, endPoint y: 84, distance: 282.8
click at [1050, 84] on html "All Requests Api Scripts Project /Users/serhappy/Documents/Project GET arc GET …" at bounding box center [525, 329] width 1050 height 659
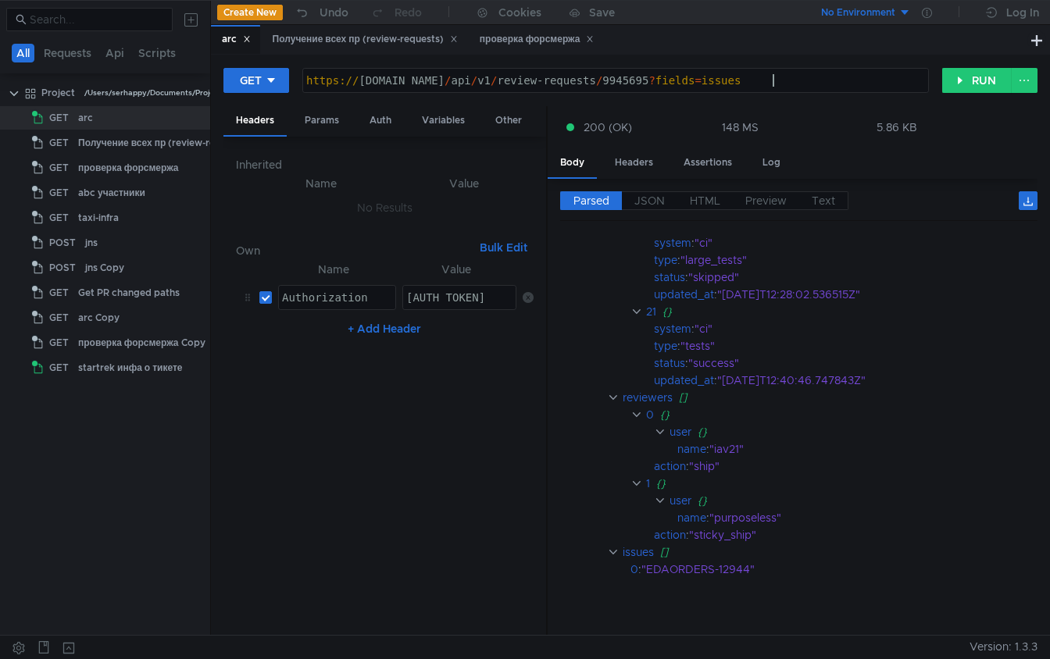
scroll to position [0, 33]
click at [975, 80] on button "RUN" at bounding box center [977, 80] width 70 height 25
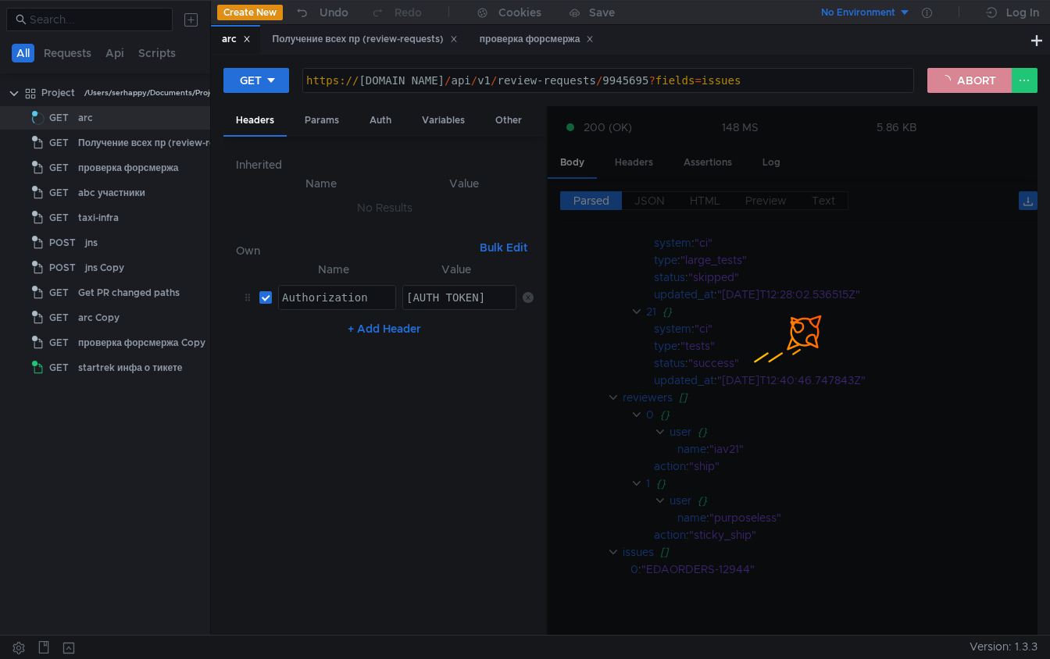
scroll to position [0, 0]
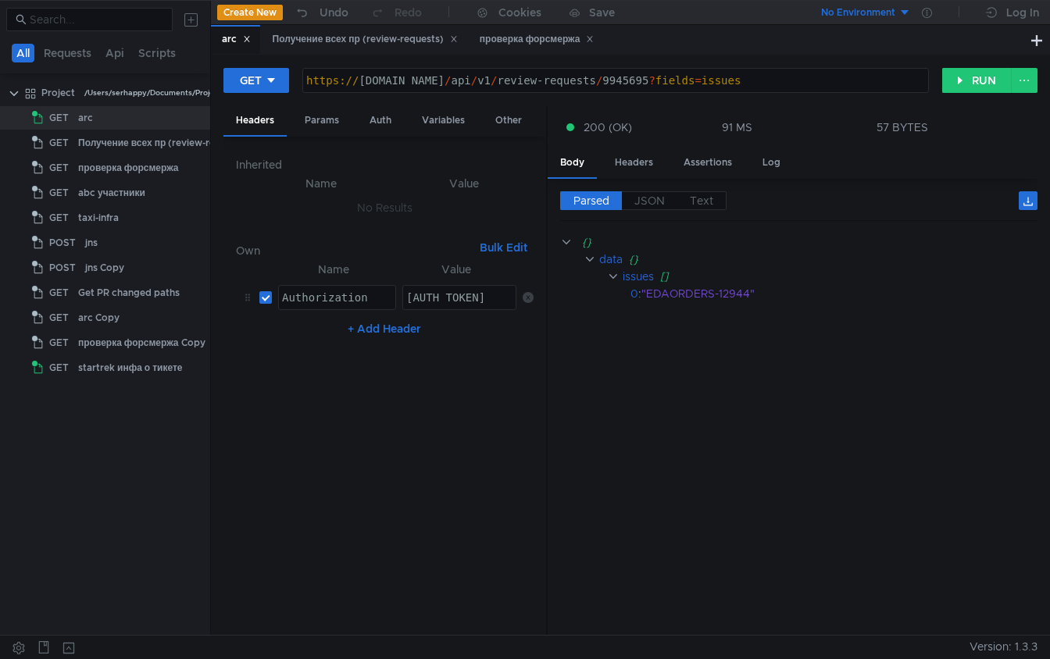
click at [769, 84] on div "https:// [DOMAIN_NAME] / api / v1 / review-requests / 9945695 ? fields = issues" at bounding box center [615, 92] width 625 height 37
type textarea "[URL][DOMAIN_NAME]"
